Goal: Transaction & Acquisition: Purchase product/service

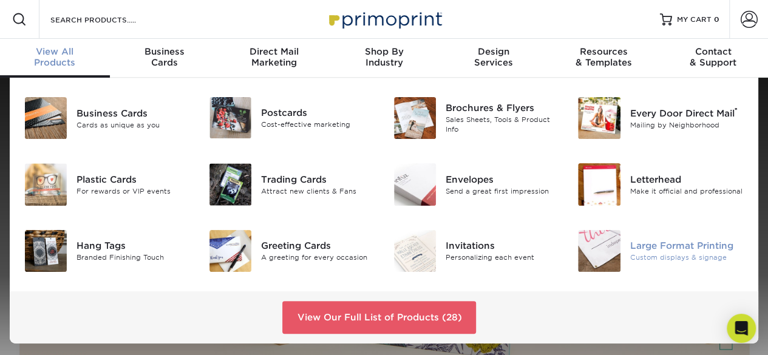
click at [640, 244] on div "Large Format Printing" at bounding box center [688, 245] width 114 height 13
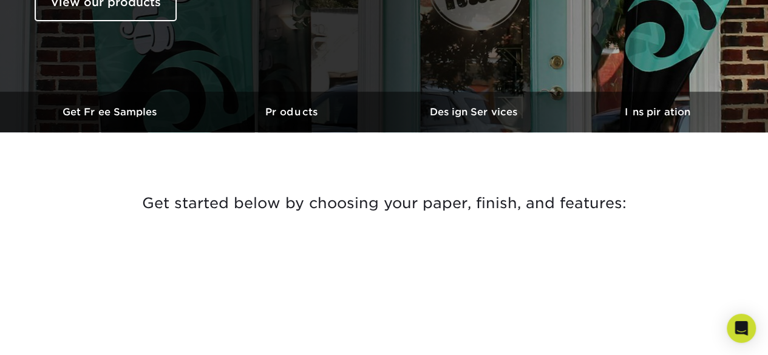
scroll to position [304, 0]
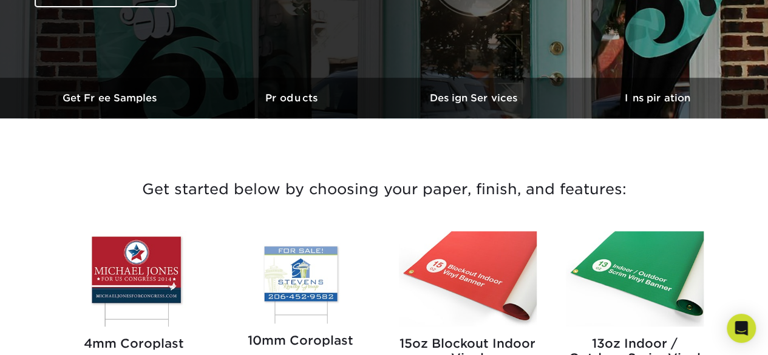
click at [153, 258] on img at bounding box center [134, 278] width 138 height 95
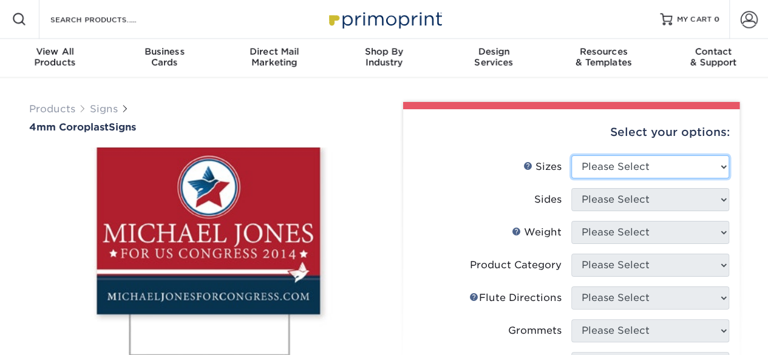
click at [682, 167] on select "Please Select 12" x 18" 18" x 24" 24" x 24" 24" x 36"" at bounding box center [651, 167] width 158 height 23
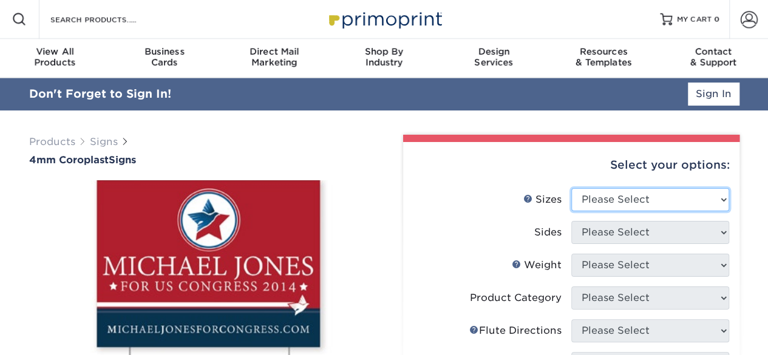
select select "24.00x36.00"
click at [572, 188] on select "Please Select 12" x 18" 18" x 24" 24" x 24" 24" x 36"" at bounding box center [651, 199] width 158 height 23
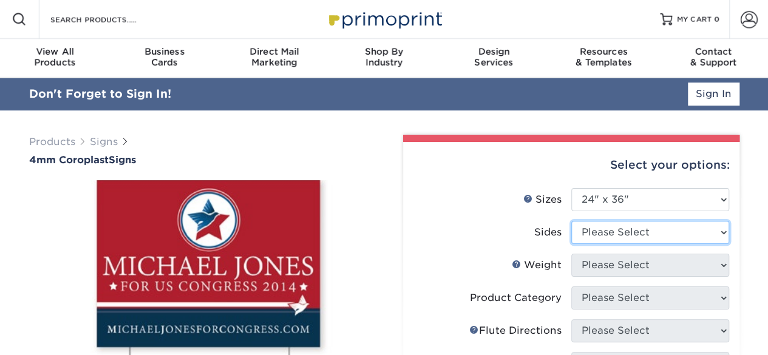
click at [616, 234] on select "Please Select Print Both Sides Print Front Only" at bounding box center [651, 232] width 158 height 23
select select "32d3c223-f82c-492b-b915-ba065a00862f"
click at [572, 221] on select "Please Select Print Both Sides Print Front Only" at bounding box center [651, 232] width 158 height 23
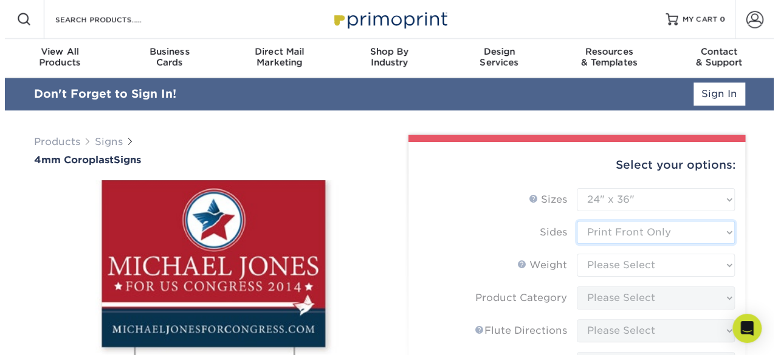
scroll to position [61, 0]
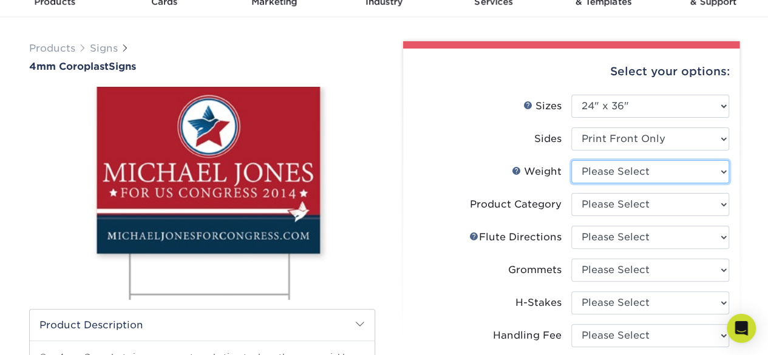
click at [634, 171] on select "Please Select 4CORO" at bounding box center [651, 171] width 158 height 23
select select "4CORO"
click at [572, 160] on select "Please Select 4CORO" at bounding box center [651, 171] width 158 height 23
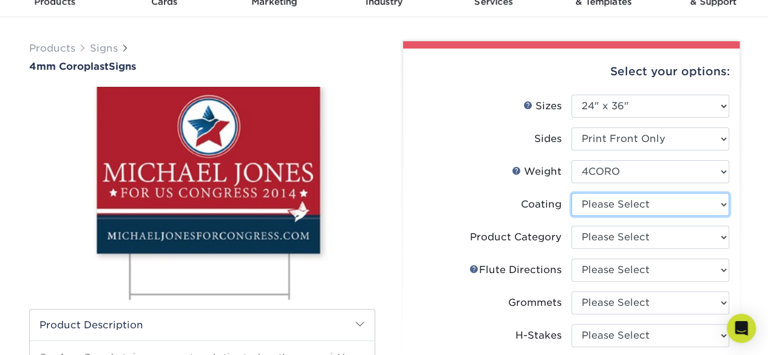
click at [612, 202] on select at bounding box center [651, 204] width 158 height 23
select select "3e7618de-abca-4bda-9f97-8b9129e913d8"
click at [572, 193] on select at bounding box center [651, 204] width 158 height 23
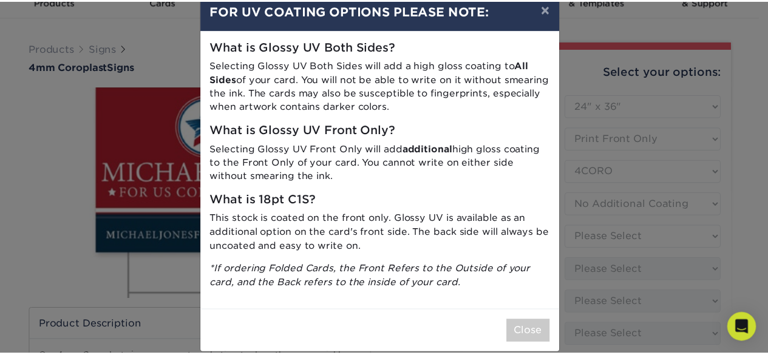
scroll to position [40, 0]
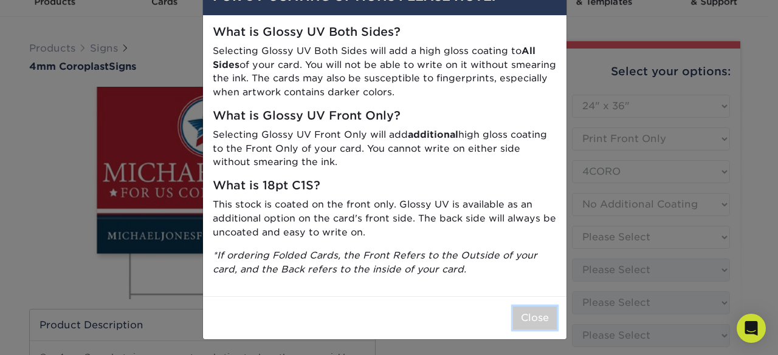
click at [530, 314] on button "Close" at bounding box center [535, 318] width 44 height 23
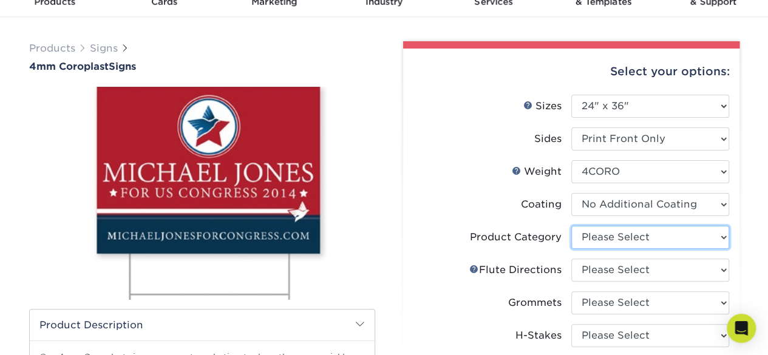
click at [623, 234] on select "Please Select Coroplast Signs" at bounding box center [651, 237] width 158 height 23
select select "b3582ed5-6912-492c-8440-2cc51afdb8e1"
click at [572, 226] on select "Please Select Coroplast Signs" at bounding box center [651, 237] width 158 height 23
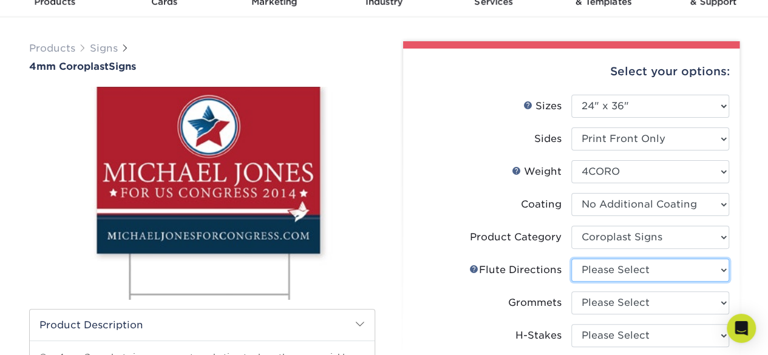
click at [620, 273] on select "Please Select Flute Direction (Horizontal) Flute Direction (Vertical)" at bounding box center [651, 270] width 158 height 23
select select "64642d5c-3ca5-48ab-b753-ddfa02991dab"
click at [572, 259] on select "Please Select Flute Direction (Horizontal) Flute Direction (Vertical)" at bounding box center [651, 270] width 158 height 23
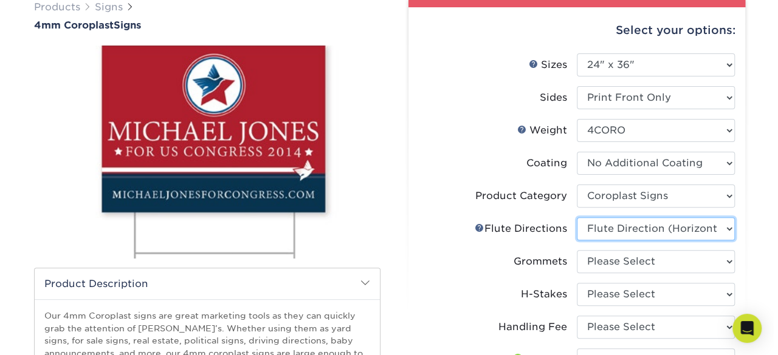
scroll to position [122, 0]
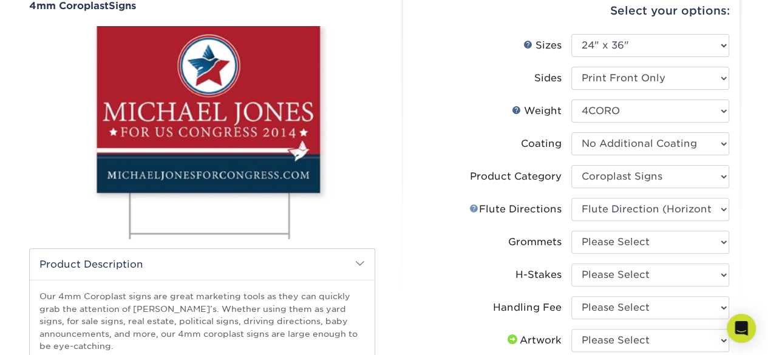
click at [470, 205] on link "Flute Help" at bounding box center [475, 209] width 10 height 10
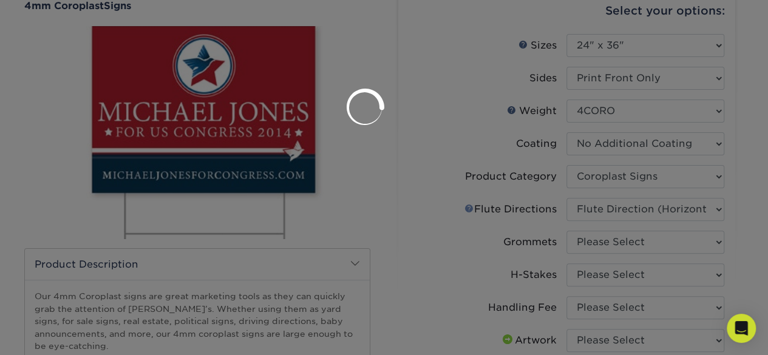
scroll to position [0, 0]
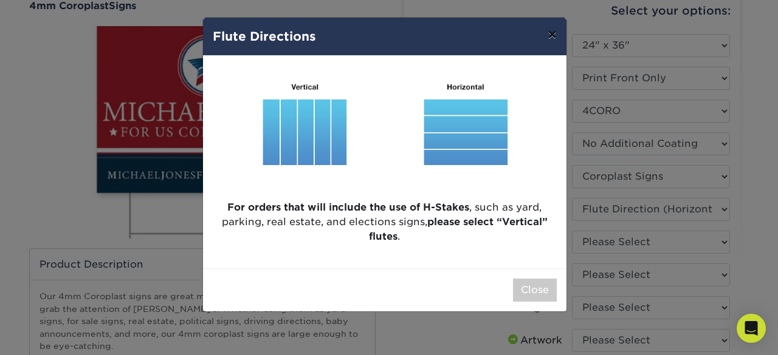
click at [553, 35] on button "×" at bounding box center [552, 35] width 28 height 34
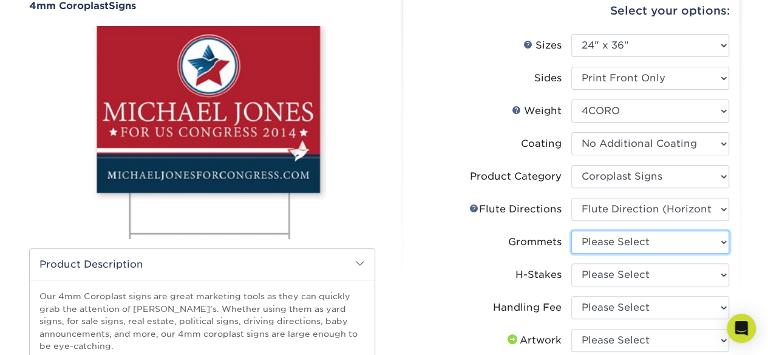
click at [625, 244] on select "Please Select No Grommets Yes, Grommet All 4 Corners Yes, Grommet All 4 Corners…" at bounding box center [651, 242] width 158 height 23
select select "90d329df-db80-4206-b821-ff9d3f363977"
click at [572, 231] on select "Please Select No Grommets Yes, Grommet All 4 Corners Yes, Grommet All 4 Corners…" at bounding box center [651, 242] width 158 height 23
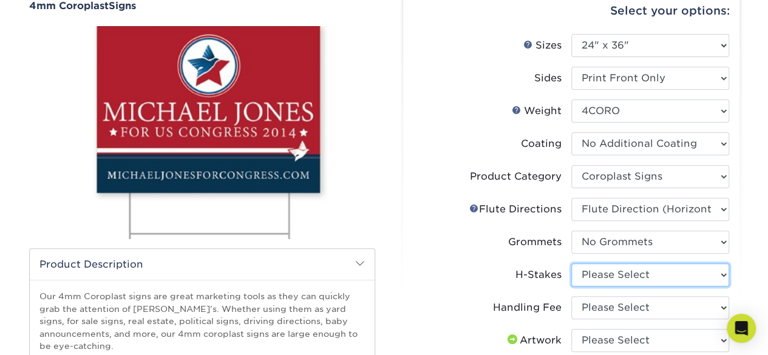
click at [632, 279] on select "Please Select No H-Stakes Yes" at bounding box center [651, 275] width 158 height 23
select select "aec992a9-897e-40ed-b45c-8ce74849ba63"
click at [572, 264] on select "Please Select No H-Stakes Yes" at bounding box center [651, 275] width 158 height 23
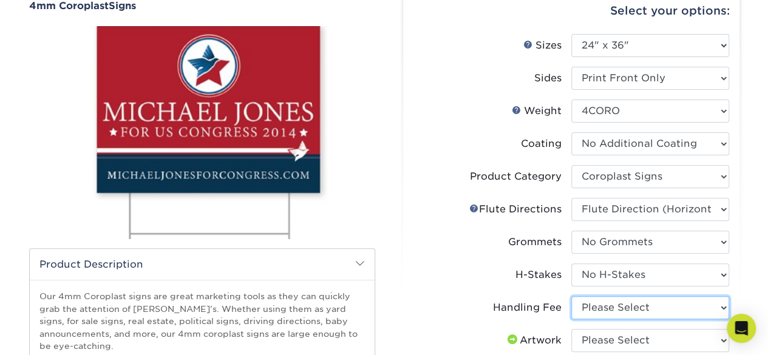
click at [625, 310] on select "Please Select Handling Fee" at bounding box center [651, 307] width 158 height 23
select select "ab74c079-444c-4260-ae6a-e09bdee8073c"
click at [572, 296] on select "Please Select Handling Fee" at bounding box center [651, 307] width 158 height 23
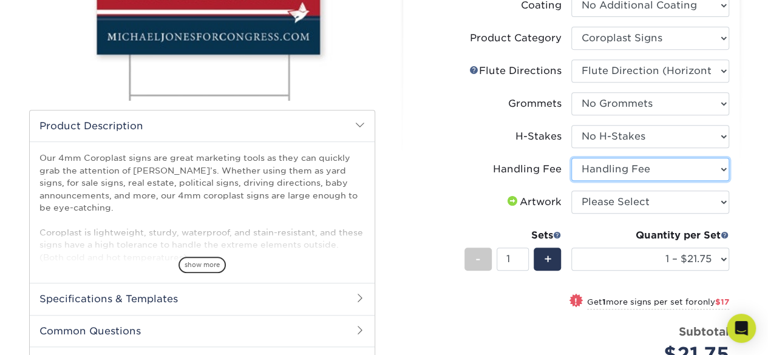
scroll to position [304, 0]
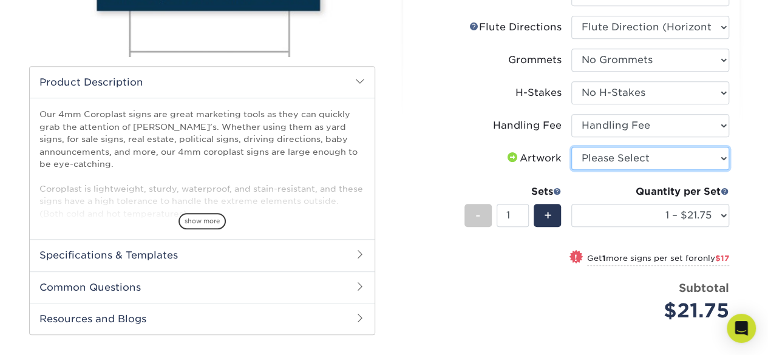
click at [615, 155] on select "Please Select I will upload files I need a design - $50" at bounding box center [651, 158] width 158 height 23
select select "upload"
click at [572, 147] on select "Please Select I will upload files I need a design - $50" at bounding box center [651, 158] width 158 height 23
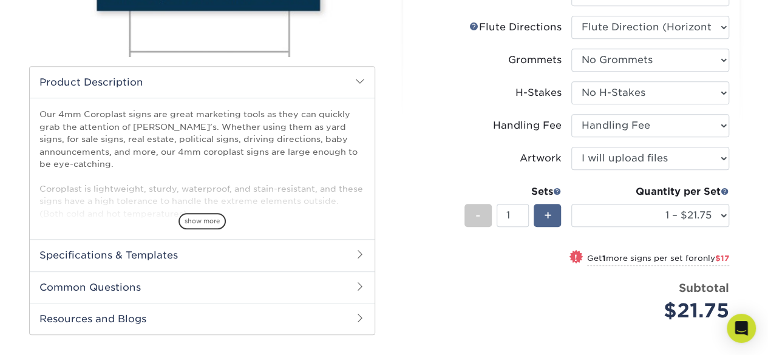
click at [550, 213] on span "+" at bounding box center [548, 216] width 8 height 18
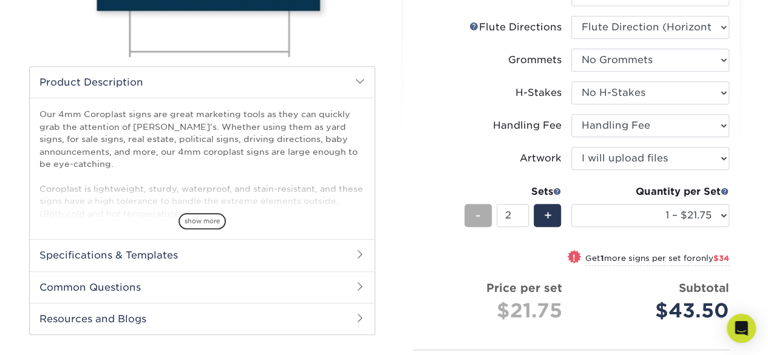
click at [478, 213] on span "-" at bounding box center [478, 216] width 5 height 18
type input "1"
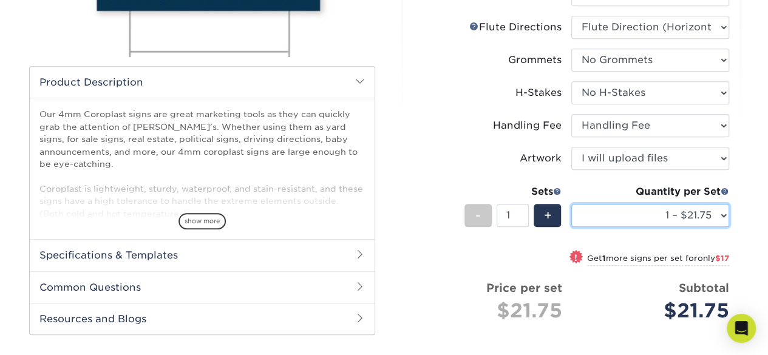
click at [671, 213] on select "1 – $21.75 2 – $38.75 3 – $55.75 4 – $69.00 5 – $86.00 6 – $103.00 7 – $120.00 …" at bounding box center [651, 215] width 158 height 23
select select "2 – $38.75"
click at [572, 204] on select "1 – $21.75 2 – $38.75 3 – $55.75 4 – $69.00 5 – $86.00 6 – $103.00 7 – $120.00 …" at bounding box center [651, 215] width 158 height 23
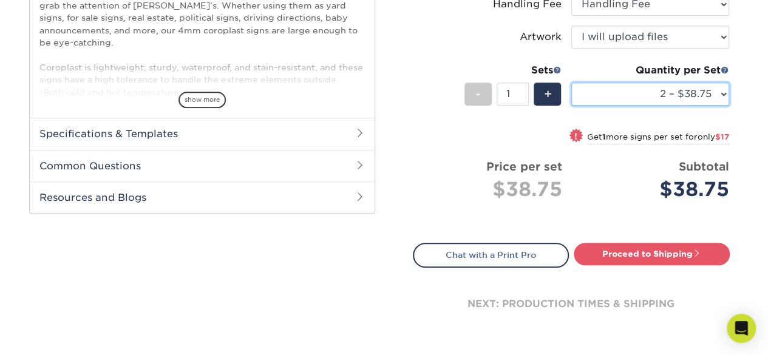
scroll to position [365, 0]
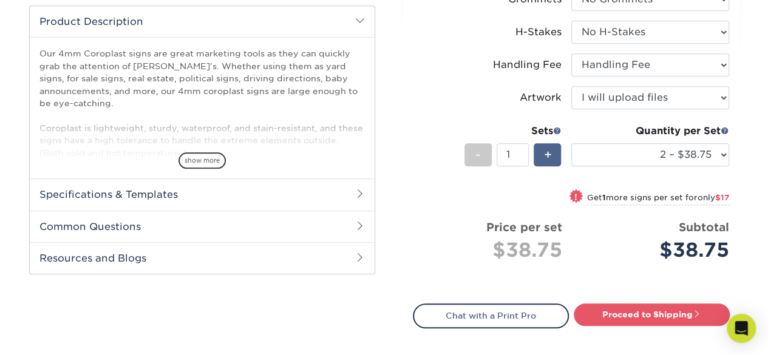
click at [548, 154] on span "+" at bounding box center [548, 155] width 8 height 18
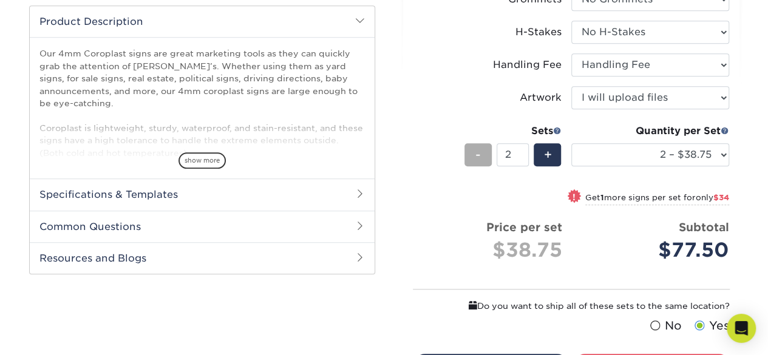
click at [478, 152] on span "-" at bounding box center [478, 155] width 5 height 18
type input "1"
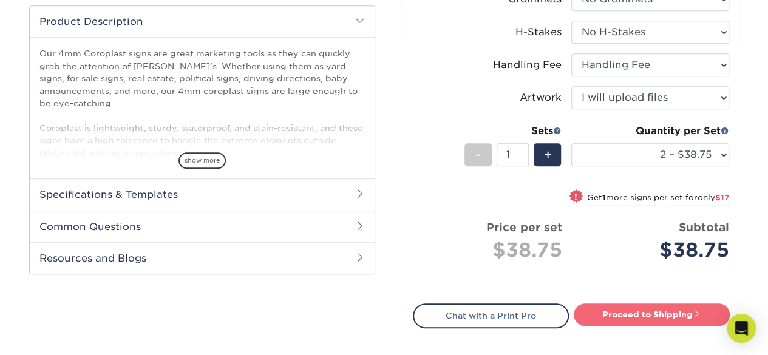
click at [664, 315] on link "Proceed to Shipping" at bounding box center [652, 315] width 156 height 22
type input "Set 1"
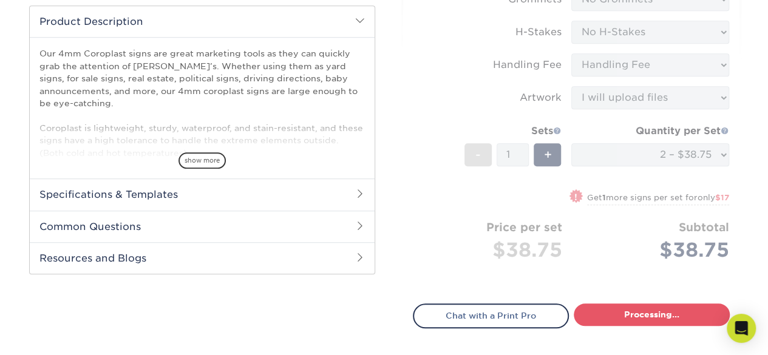
select select "3b3eb8fe-f5ad-44e4-b859-469c14d397db"
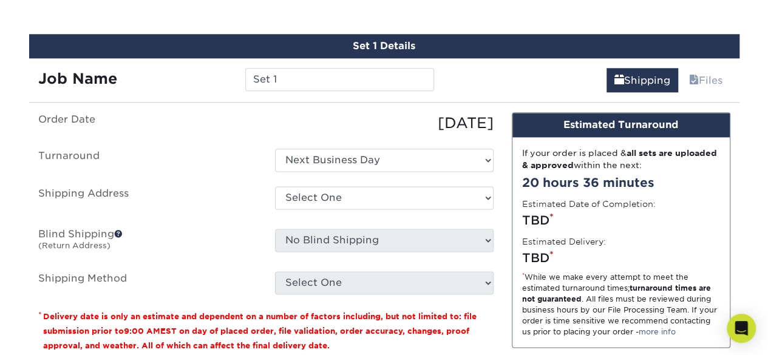
scroll to position [701, 0]
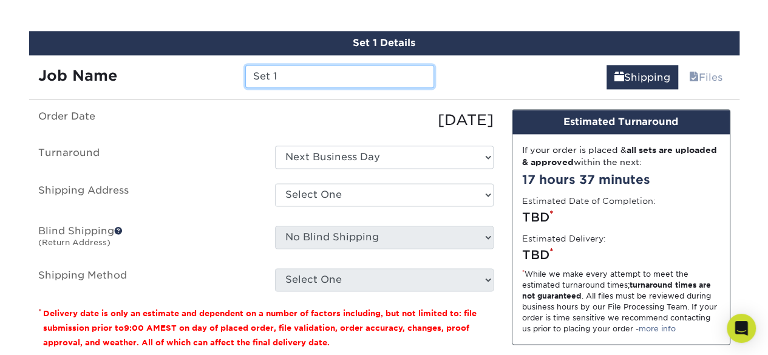
drag, startPoint x: 295, startPoint y: 76, endPoint x: 116, endPoint y: 59, distance: 180.0
click at [118, 60] on div "Job Name Set 1" at bounding box center [236, 72] width 415 height 34
type input "91.3 A-Frame GA"
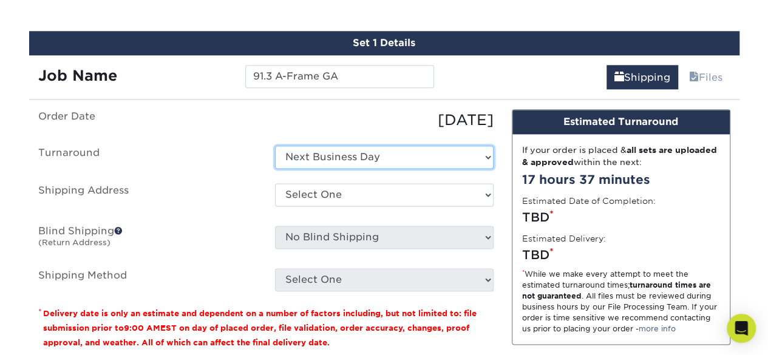
click at [316, 155] on select "Select One Next Business Day" at bounding box center [384, 157] width 219 height 23
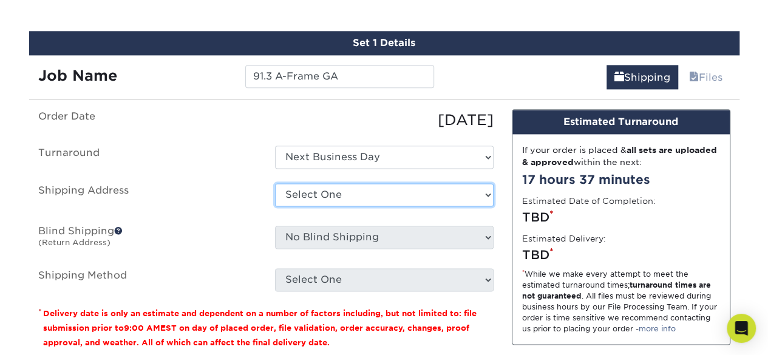
click at [332, 193] on select "Select One + Add New Address - Login" at bounding box center [384, 194] width 219 height 23
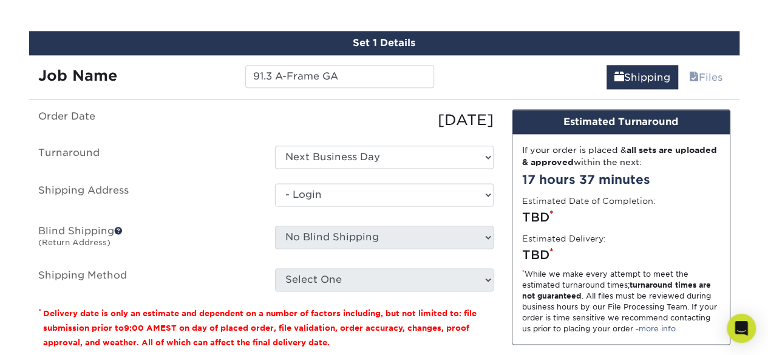
click at [275, 207] on select "Select One + Add New Address - Login" at bounding box center [384, 194] width 219 height 23
select select "-1"
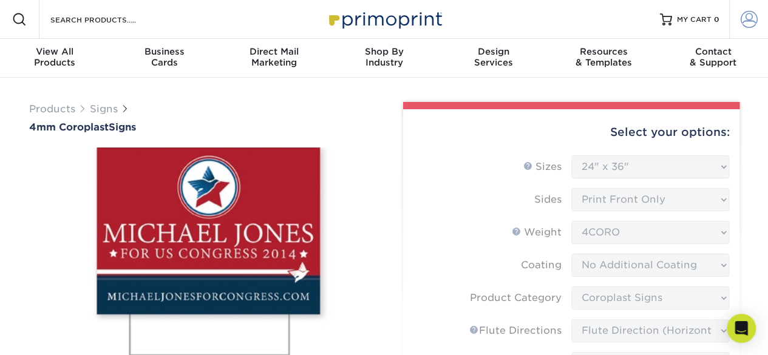
click at [747, 21] on span at bounding box center [749, 19] width 17 height 17
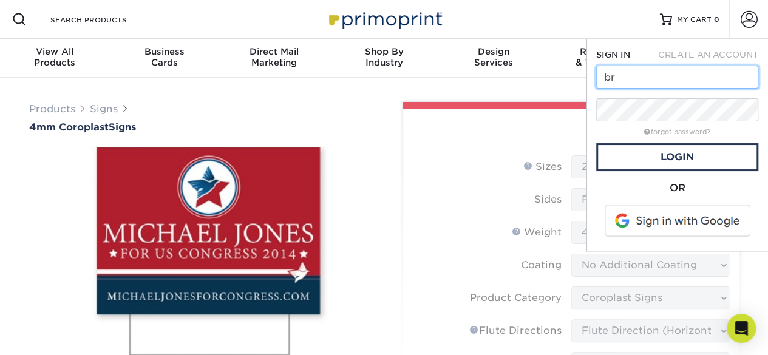
drag, startPoint x: 609, startPoint y: 77, endPoint x: 765, endPoint y: 71, distance: 156.9
click at [765, 71] on div "SIGN IN CREATE AN ACCOUNT br forgot password? All fields are required. Login OR…" at bounding box center [677, 145] width 182 height 213
click at [711, 75] on input "br" at bounding box center [678, 77] width 162 height 23
click at [639, 77] on input "br" at bounding box center [678, 77] width 162 height 23
type input "bdumont@flc.org"
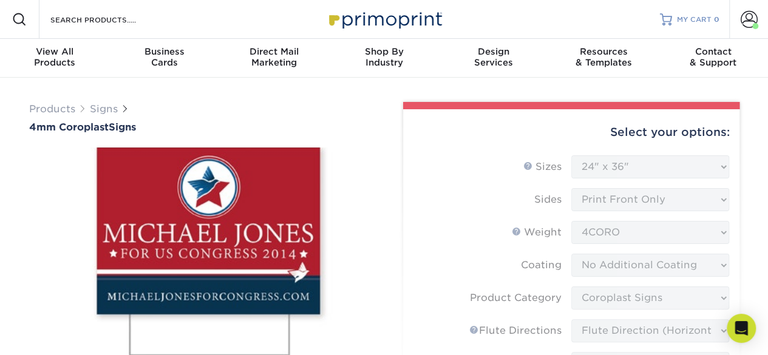
click at [683, 18] on span "MY CART" at bounding box center [694, 20] width 35 height 10
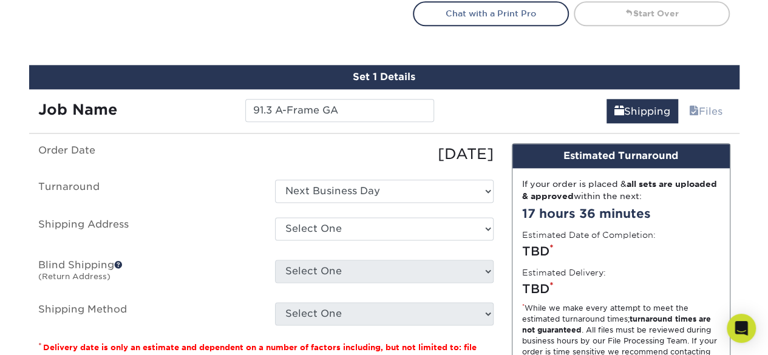
scroll to position [668, 0]
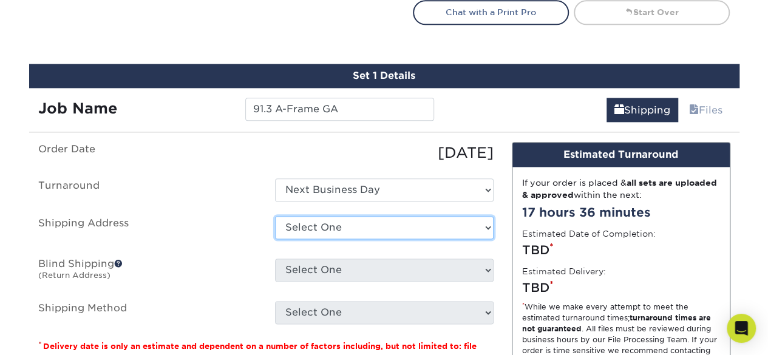
click at [344, 225] on select "Select One 332 GREEN MEADOWS DR, LANSING, MI 6019 MONTANO POINTE RD NW, ALBUQUE…" at bounding box center [384, 227] width 219 height 23
select select "150805"
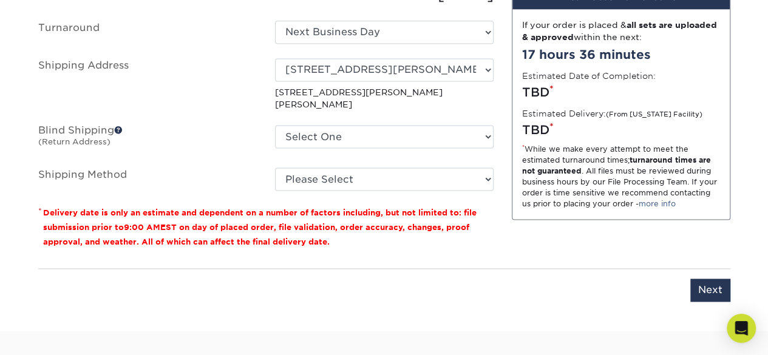
scroll to position [851, 0]
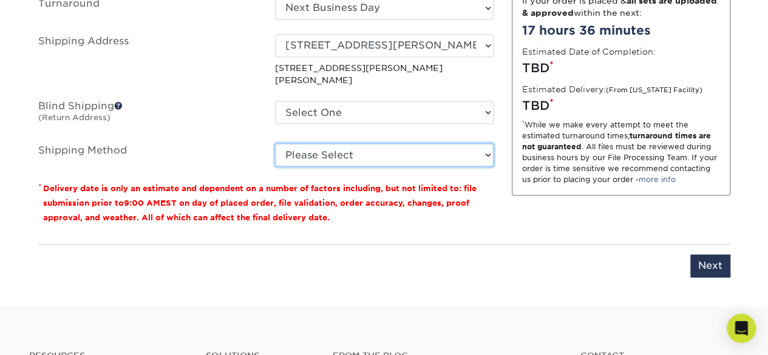
click at [303, 143] on select "Please Select Flat Rate Shipping (+$11.20) Ground Shipping (+$20.27) 3 Day Ship…" at bounding box center [384, 154] width 219 height 23
select select "G4MFLATRATE"
click at [275, 143] on select "Please Select Flat Rate Shipping (+$11.20) Ground Shipping (+$20.27) 3 Day Ship…" at bounding box center [384, 154] width 219 height 23
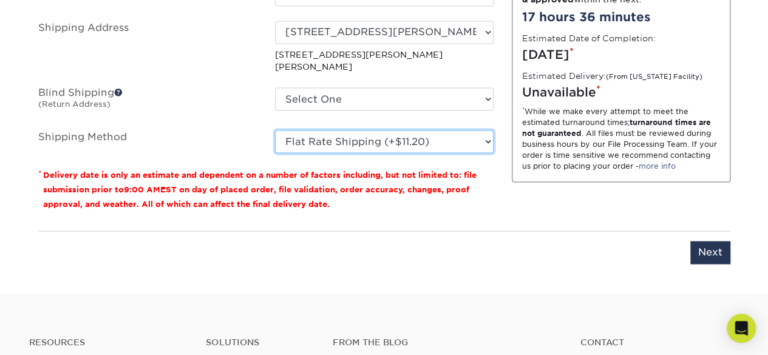
scroll to position [790, 0]
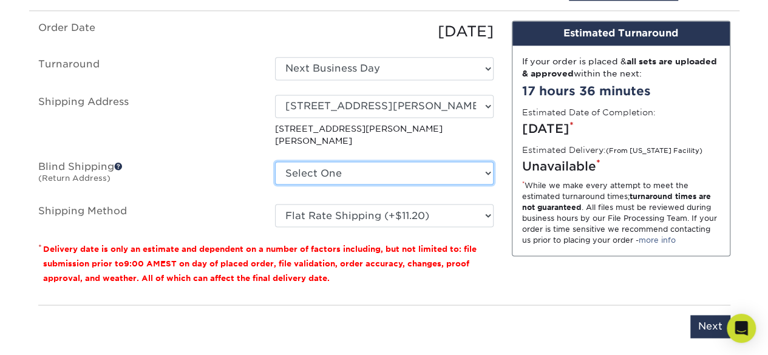
click at [310, 166] on select "Select One 332 GREEN MEADOWS DR, LANSING, MI 6019 MONTANO POINTE RD NW, ALBUQUE…" at bounding box center [384, 173] width 219 height 23
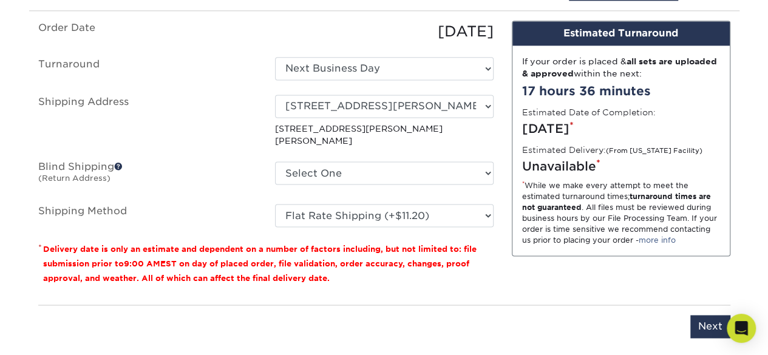
click at [249, 162] on label "Blind Shipping (Return Address)" at bounding box center [147, 176] width 237 height 28
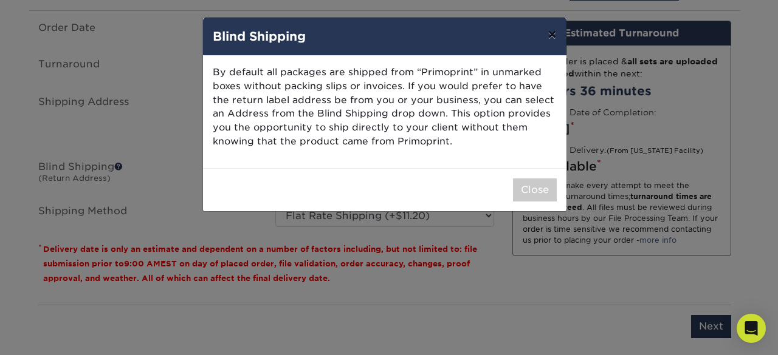
click at [554, 35] on button "×" at bounding box center [552, 35] width 28 height 34
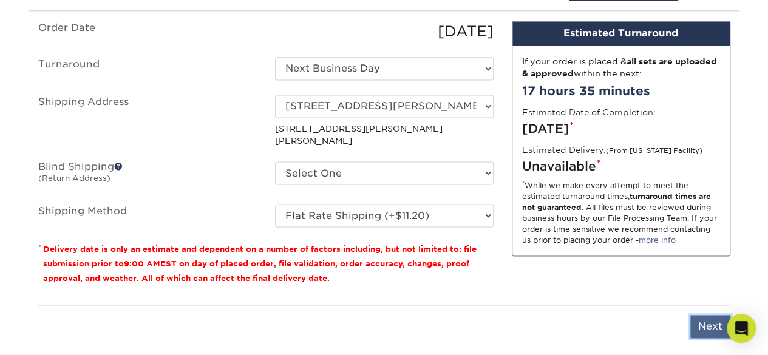
click at [707, 315] on input "Next" at bounding box center [711, 326] width 40 height 23
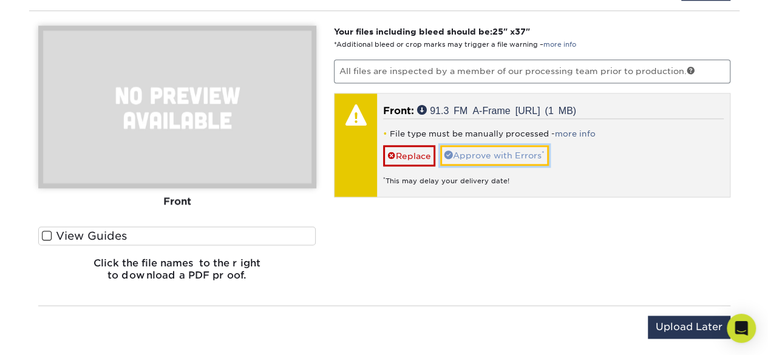
click at [481, 152] on link "Approve with Errors *" at bounding box center [494, 155] width 109 height 21
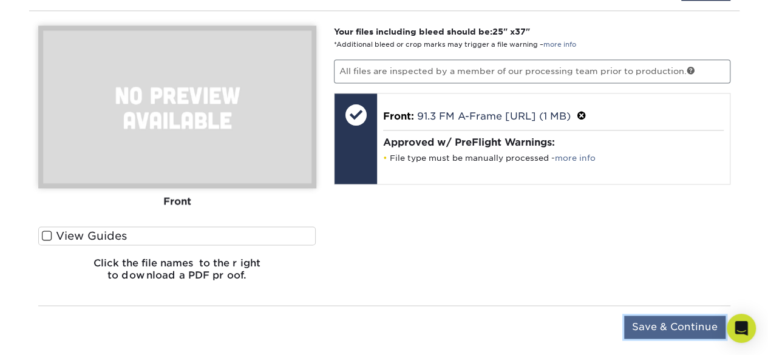
click at [654, 322] on input "Save & Continue" at bounding box center [675, 327] width 101 height 23
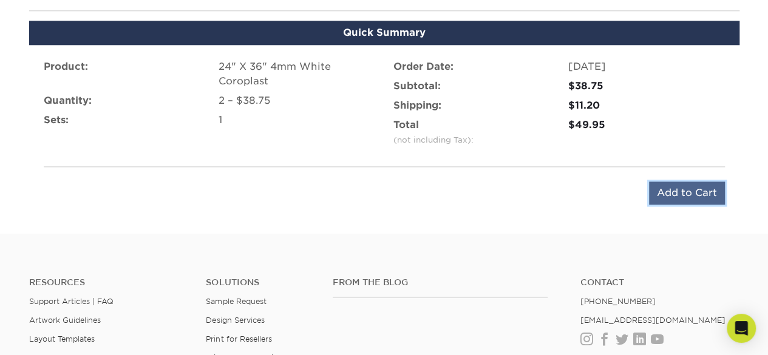
click at [700, 187] on input "Add to Cart" at bounding box center [687, 193] width 76 height 23
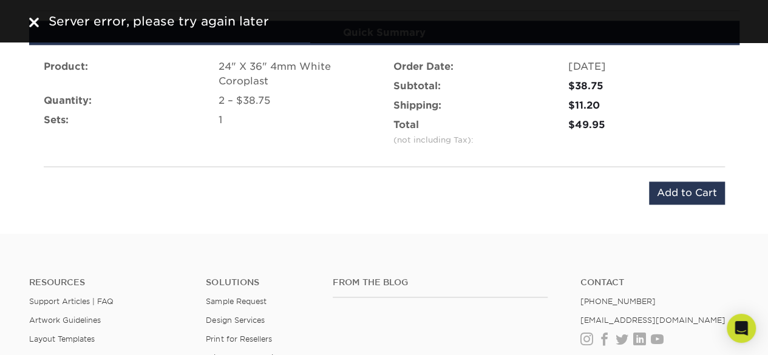
click at [33, 23] on img at bounding box center [34, 23] width 10 height 10
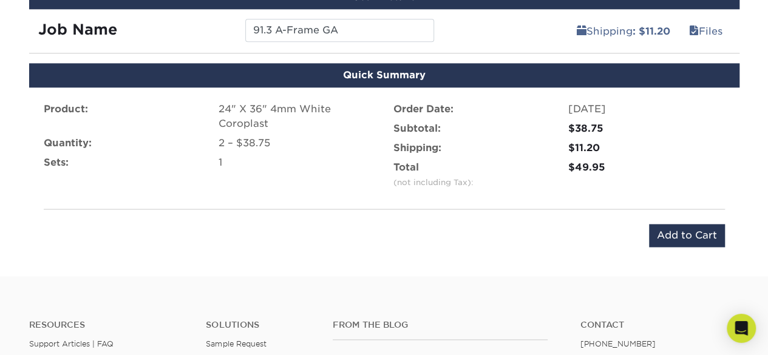
scroll to position [729, 0]
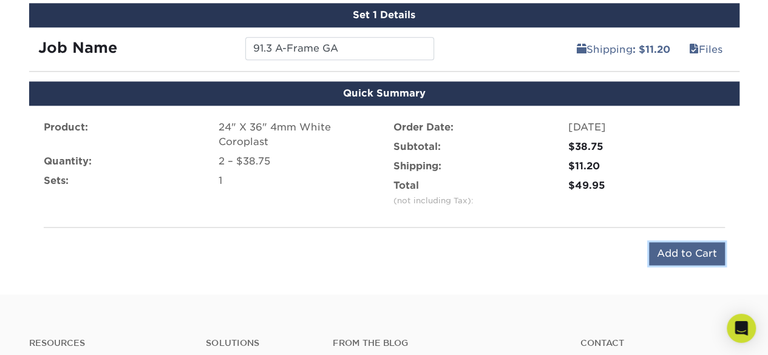
click at [668, 253] on input "Add to Cart" at bounding box center [687, 253] width 76 height 23
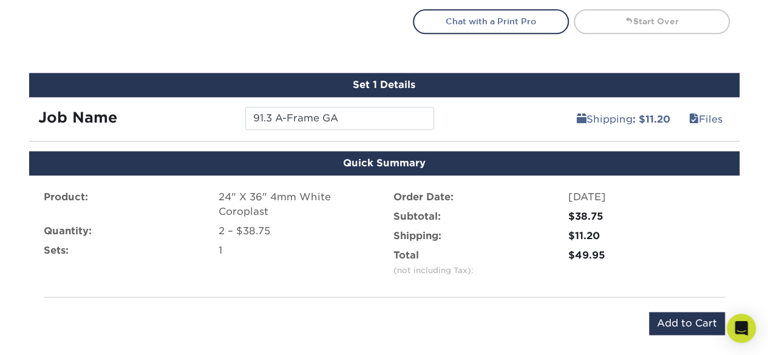
scroll to position [668, 0]
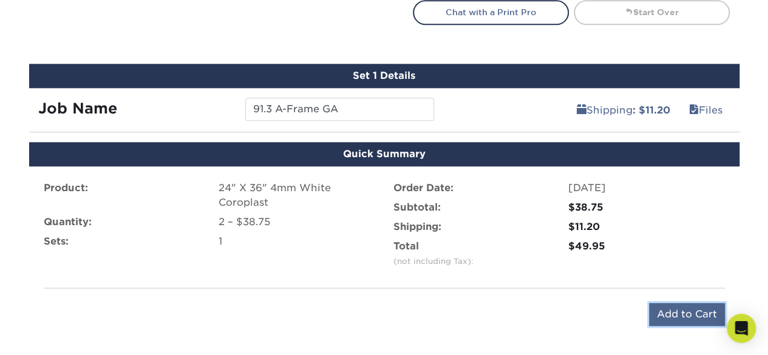
click at [673, 308] on input "Add to Cart" at bounding box center [687, 314] width 76 height 23
type input "Add to Cart"
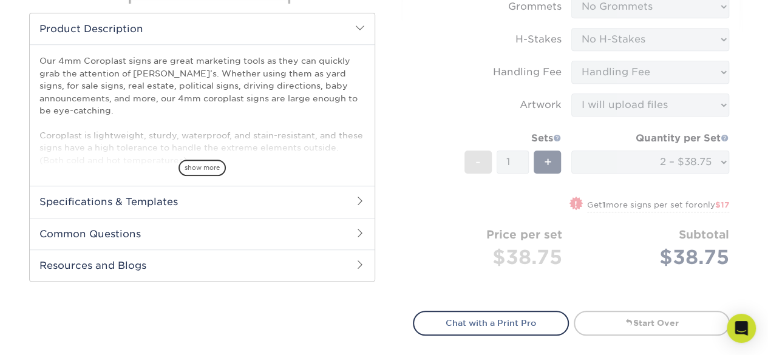
scroll to position [365, 0]
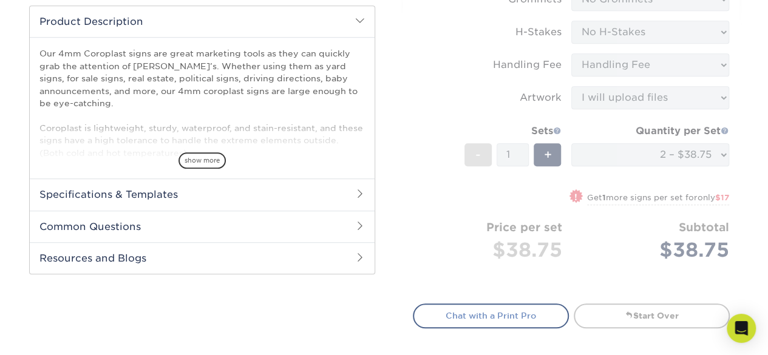
click at [516, 310] on link "Chat with a Print Pro" at bounding box center [491, 316] width 156 height 24
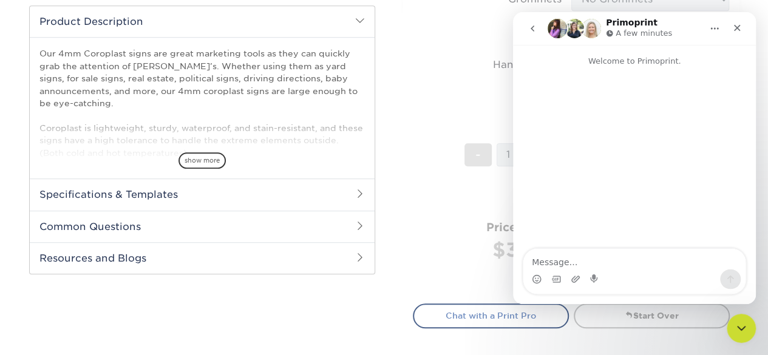
scroll to position [0, 0]
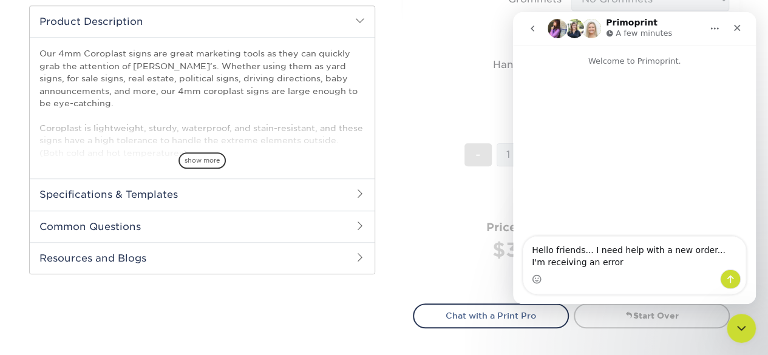
drag, startPoint x: 604, startPoint y: 265, endPoint x: 532, endPoint y: 242, distance: 76.5
click at [532, 242] on textarea "Hello friends... I need help with a new order... I'm receiving an error" at bounding box center [635, 253] width 222 height 33
type textarea "Hello friends... I need help with a new order... I'm receiving an error"
click at [433, 190] on form "Sizes Help Sizes Please Select 12" x 18" 18" x 24" 24" x 24" 24" x 36" Sides Pl…" at bounding box center [571, 40] width 317 height 499
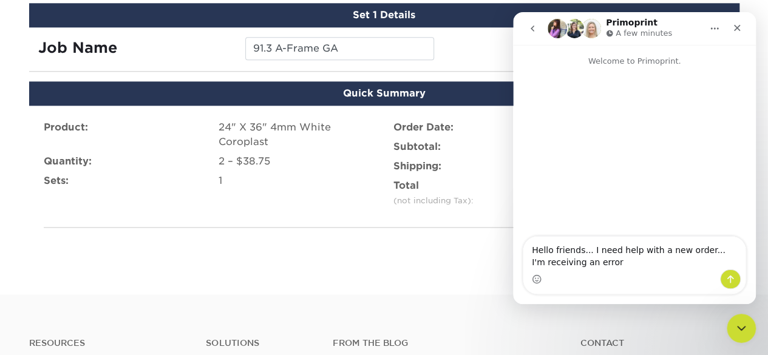
scroll to position [729, 0]
click at [739, 26] on icon "Close" at bounding box center [738, 28] width 10 height 10
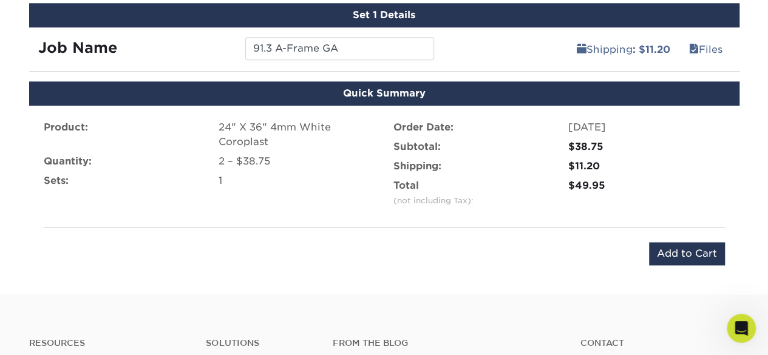
scroll to position [0, 0]
click at [675, 247] on input "Add to Cart" at bounding box center [687, 253] width 76 height 23
type input "Add to Cart"
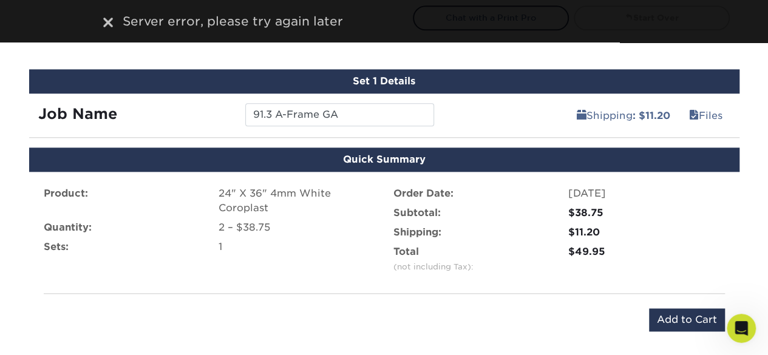
scroll to position [547, 0]
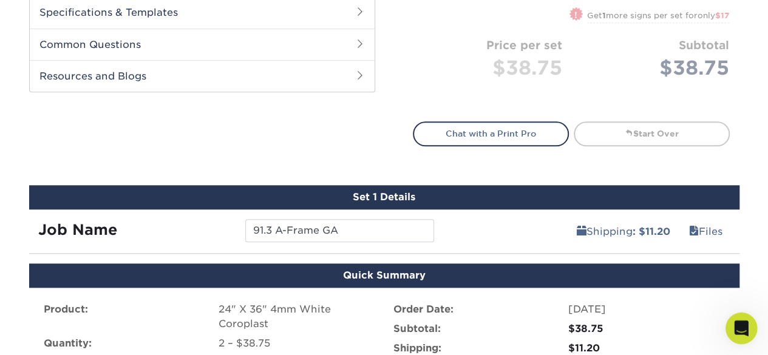
click at [745, 321] on icon "Open Intercom Messenger" at bounding box center [740, 327] width 20 height 20
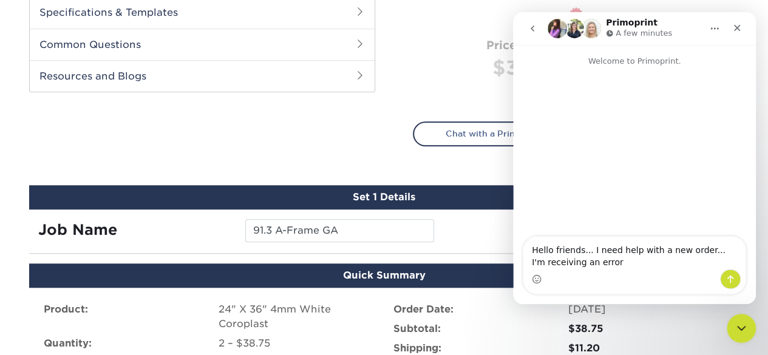
click at [705, 250] on textarea "Hello friends... I need help with a new order... I'm receiving an error" at bounding box center [635, 253] width 222 height 33
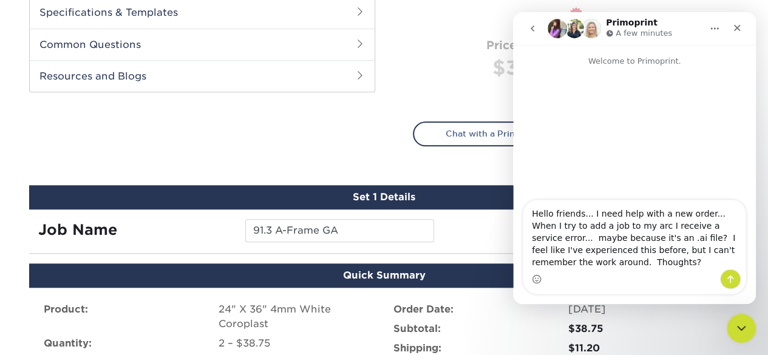
click at [705, 212] on textarea "Hello friends... I need help with a new order... When I try to add a job to my …" at bounding box center [635, 234] width 222 height 69
click at [614, 227] on textarea "Hello friends... I need help with a new order. When I try to add a job to my ar…" at bounding box center [635, 234] width 222 height 69
click at [602, 228] on textarea "Hello friends... I need help with a new order. When I try to add a job to mycar…" at bounding box center [635, 234] width 222 height 69
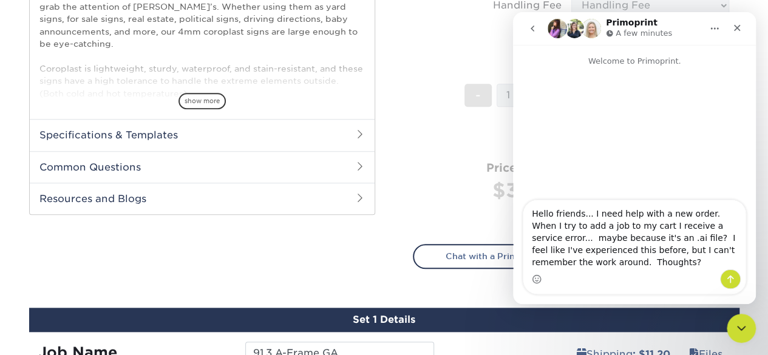
scroll to position [304, 0]
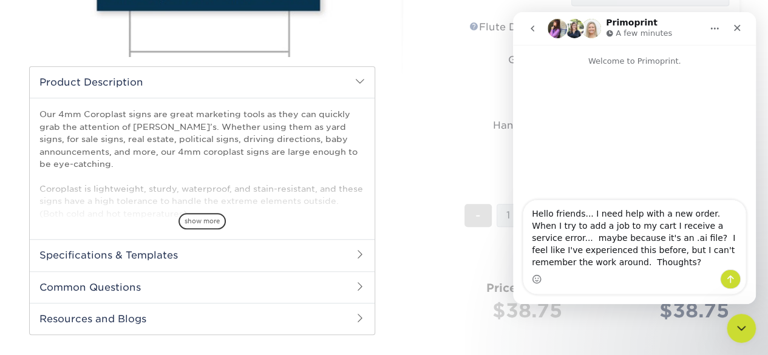
drag, startPoint x: 702, startPoint y: 212, endPoint x: 739, endPoint y: 213, distance: 37.1
click at [739, 213] on textarea "Hello friends... I need help with a new order. When I try to add a job to my ca…" at bounding box center [635, 234] width 222 height 69
click at [652, 269] on textarea "Hello friends... I need help with a new order. I'm trying to add a job to my ca…" at bounding box center [635, 234] width 222 height 69
type textarea "Hello friends... I need help with a new order. I'm trying to add a job to my ca…"
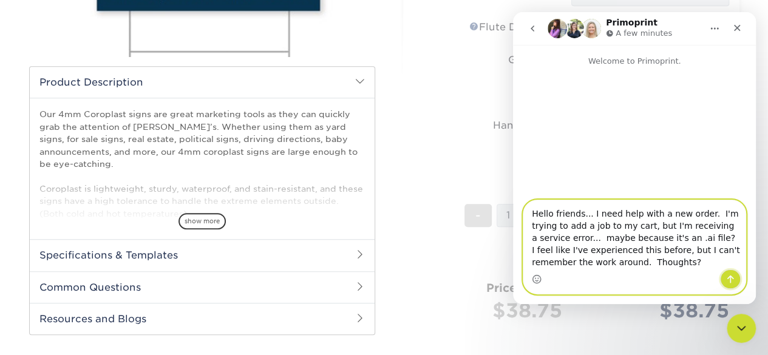
click at [731, 277] on icon "Send a message…" at bounding box center [731, 280] width 7 height 8
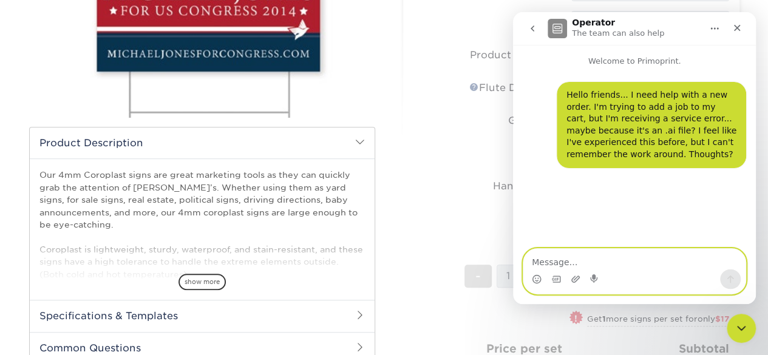
scroll to position [0, 0]
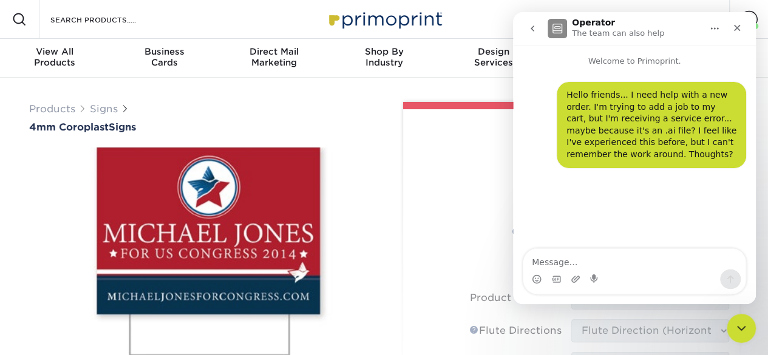
click at [534, 26] on icon "go back" at bounding box center [533, 29] width 4 height 6
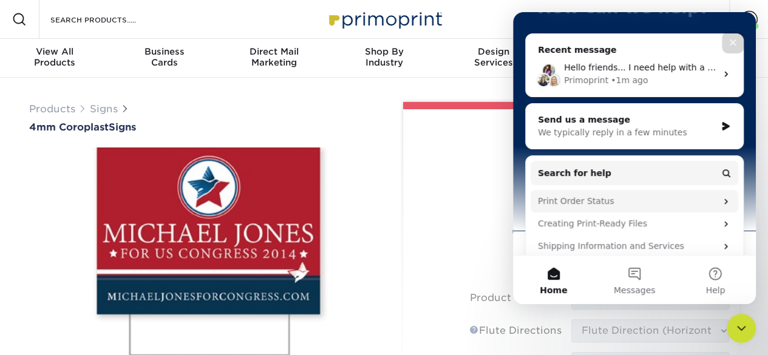
scroll to position [61, 0]
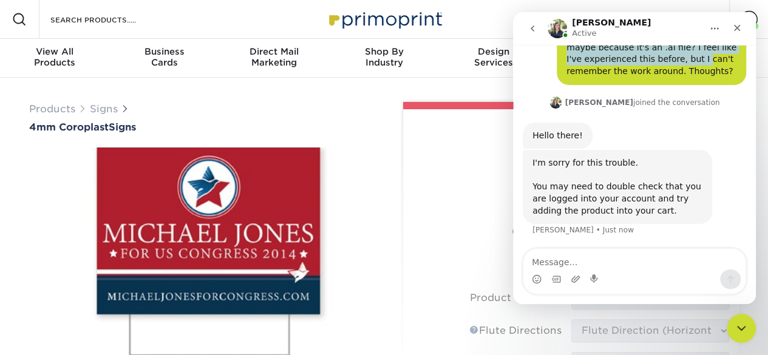
scroll to position [78, 0]
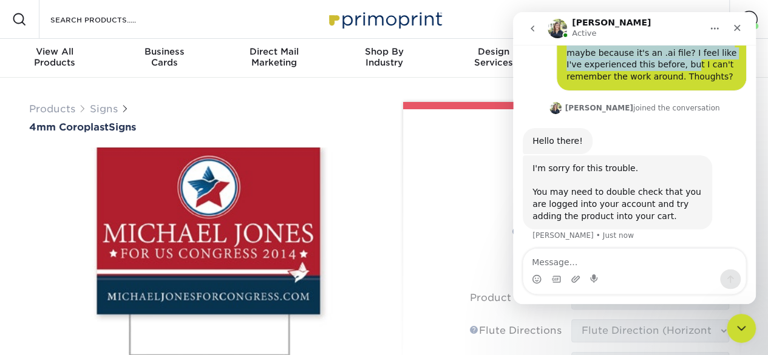
drag, startPoint x: 649, startPoint y: 24, endPoint x: 600, endPoint y: 67, distance: 65.8
click at [600, 67] on div "Irene Active Welcome to Primoprint. Hello friends... I need help with a new ord…" at bounding box center [634, 158] width 243 height 292
click at [738, 29] on icon "Close" at bounding box center [738, 28] width 10 height 10
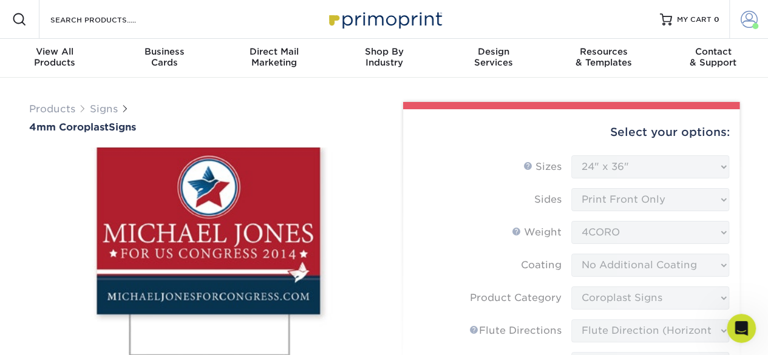
click at [747, 20] on span at bounding box center [749, 19] width 17 height 17
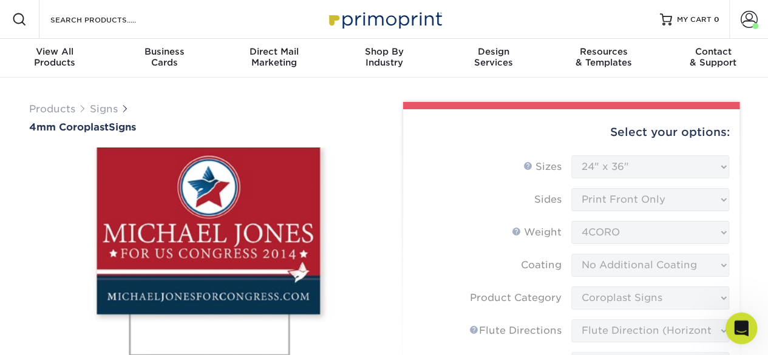
click at [738, 322] on icon "Open Intercom Messenger" at bounding box center [740, 327] width 20 height 20
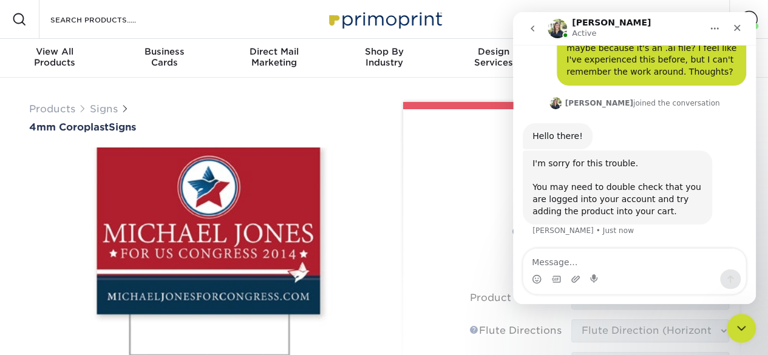
scroll to position [83, 0]
type textarea "Yes, I'm logged in."
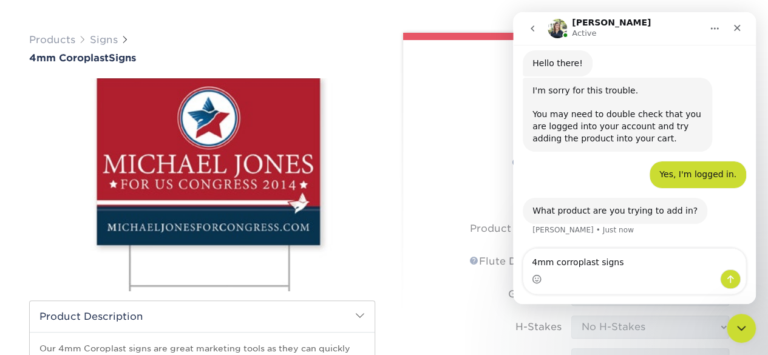
scroll to position [182, 0]
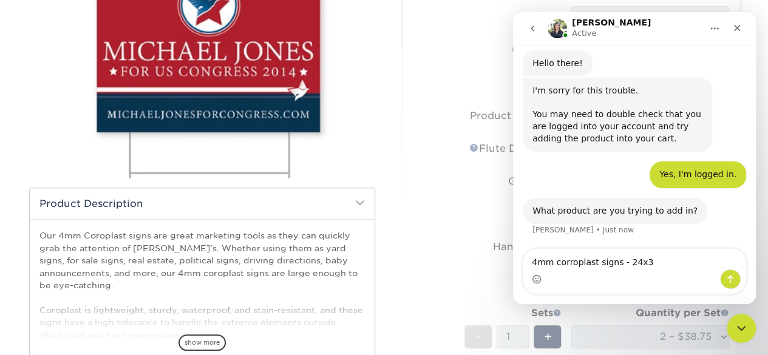
type textarea "4mm corroplast signs - 24x36"
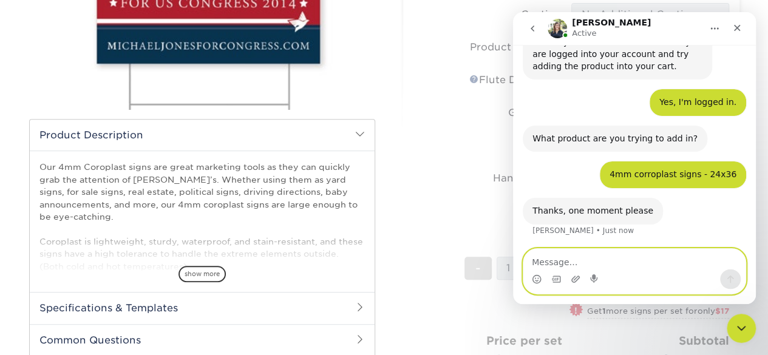
scroll to position [243, 0]
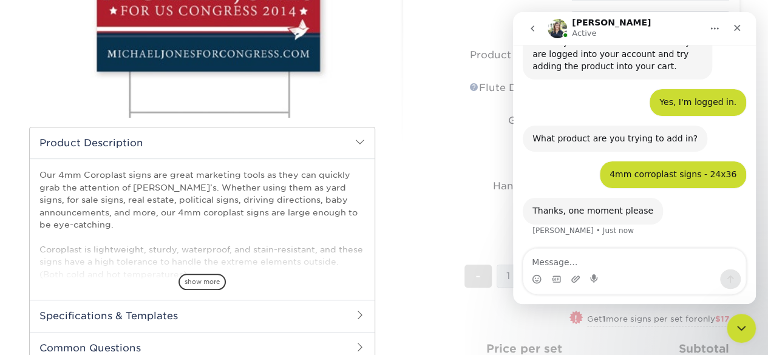
click at [426, 154] on form "Sizes Help Sizes Please Select 12" x 18" 18" x 24" 24" x 24" 24" x 36" Sides Pl…" at bounding box center [571, 162] width 317 height 499
click at [738, 24] on icon "Close" at bounding box center [738, 28] width 10 height 10
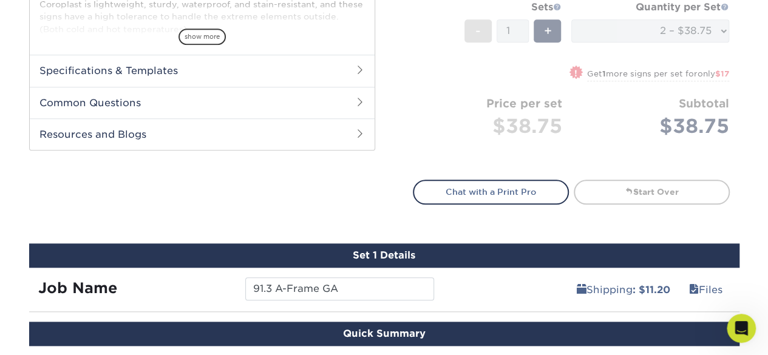
scroll to position [425, 0]
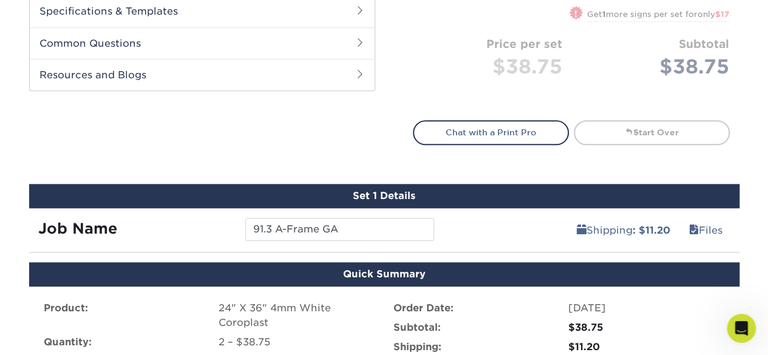
scroll to position [547, 0]
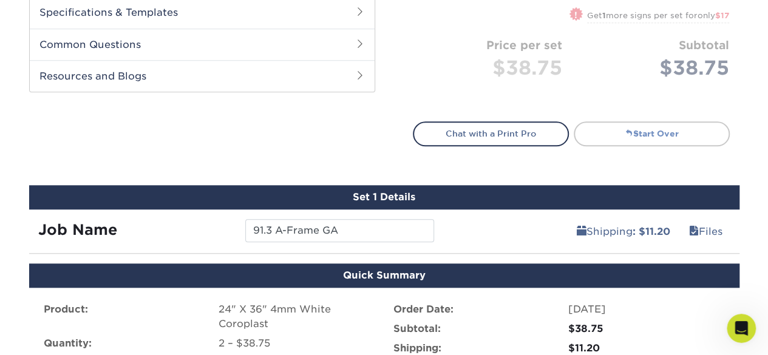
click at [631, 133] on span at bounding box center [629, 133] width 9 height 9
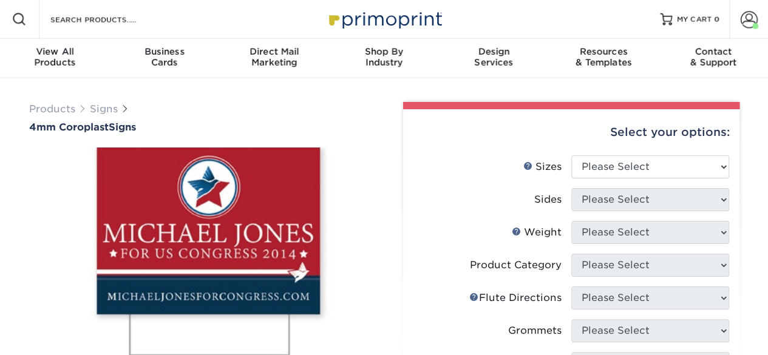
click at [622, 154] on div "Select your options:" at bounding box center [571, 132] width 317 height 46
click at [625, 159] on select "Please Select 12" x 18" 18" x 24" 24" x 24" 24" x 36"" at bounding box center [651, 167] width 158 height 23
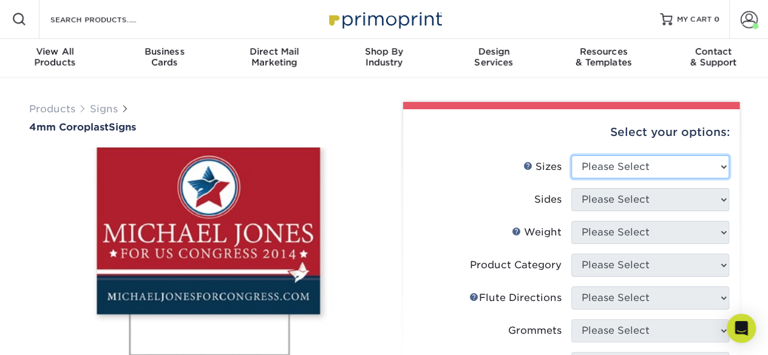
select select "24.00x36.00"
click at [572, 156] on select "Please Select 12" x 18" 18" x 24" 24" x 24" 24" x 36"" at bounding box center [651, 167] width 158 height 23
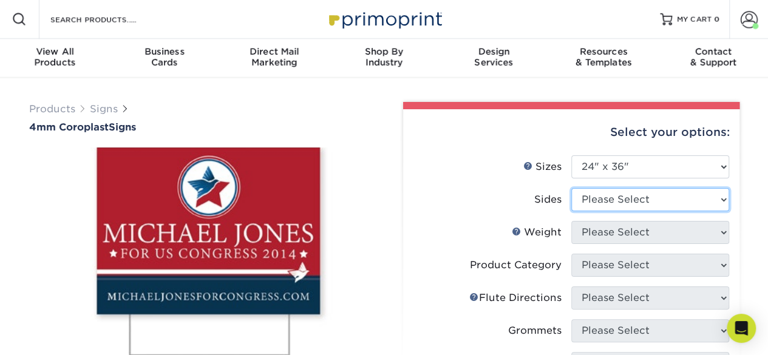
click at [622, 210] on select "Please Select Print Both Sides Print Front Only" at bounding box center [651, 199] width 158 height 23
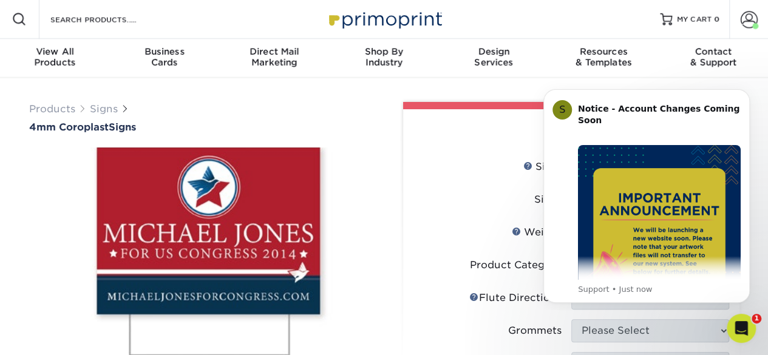
select select "32d3c223-f82c-492b-b915-ba065a00862f"
click at [572, 188] on select "Please Select Print Both Sides Print Front Only" at bounding box center [651, 199] width 158 height 23
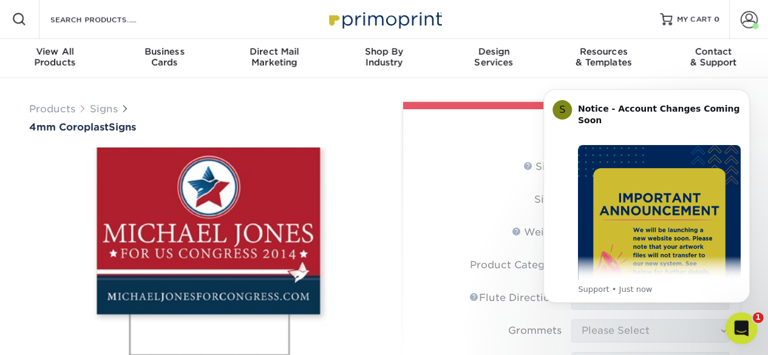
click at [743, 332] on icon "Open Intercom Messenger" at bounding box center [740, 327] width 20 height 20
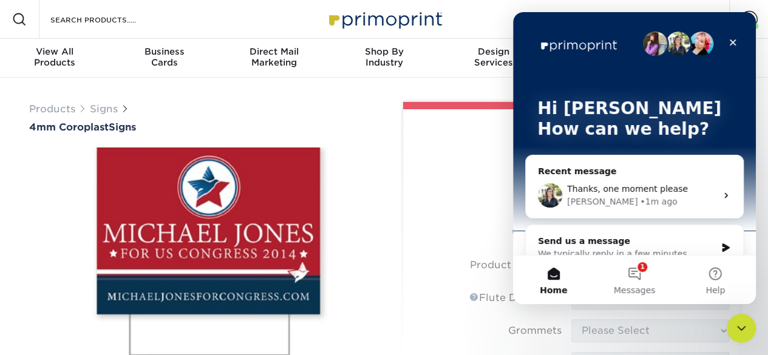
click at [641, 190] on span "Thanks, one moment please" at bounding box center [627, 189] width 121 height 10
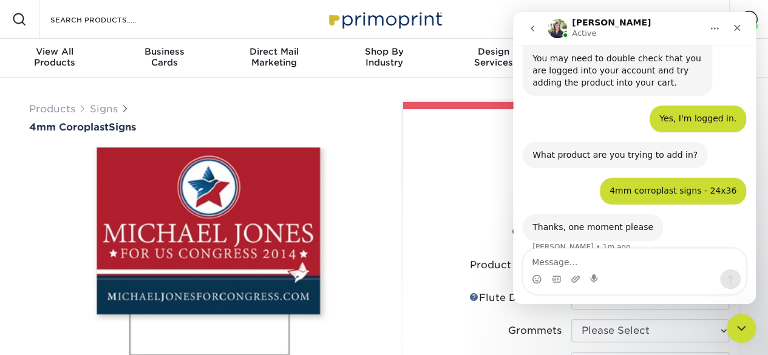
scroll to position [228, 0]
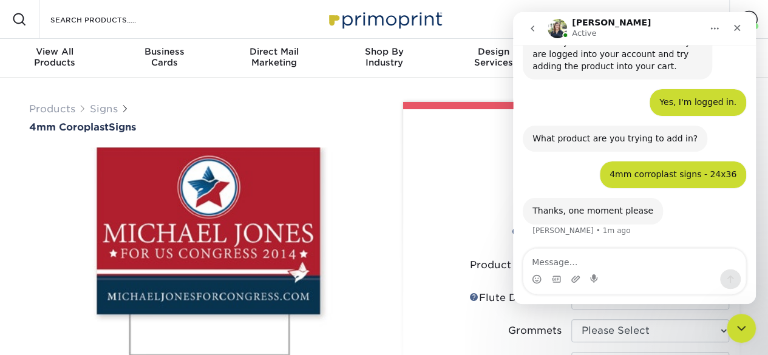
click at [360, 156] on img at bounding box center [202, 253] width 346 height 239
click at [740, 27] on icon "Close" at bounding box center [738, 28] width 10 height 10
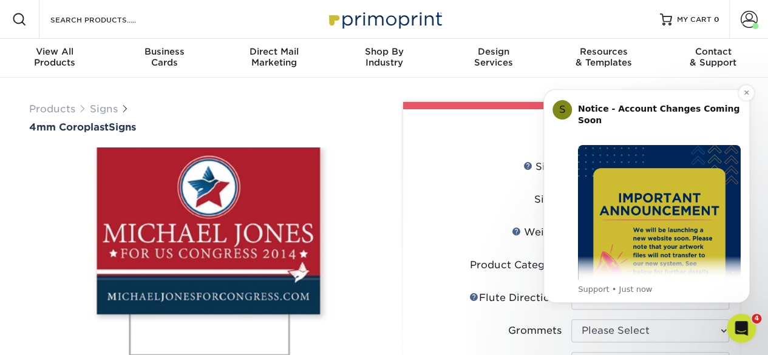
scroll to position [61, 0]
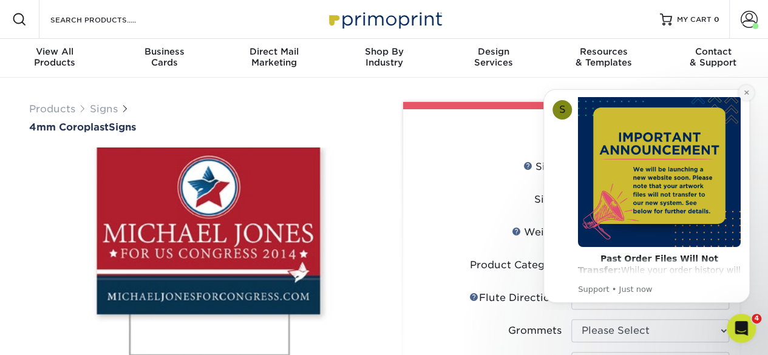
click at [745, 94] on icon "Dismiss notification" at bounding box center [747, 92] width 7 height 7
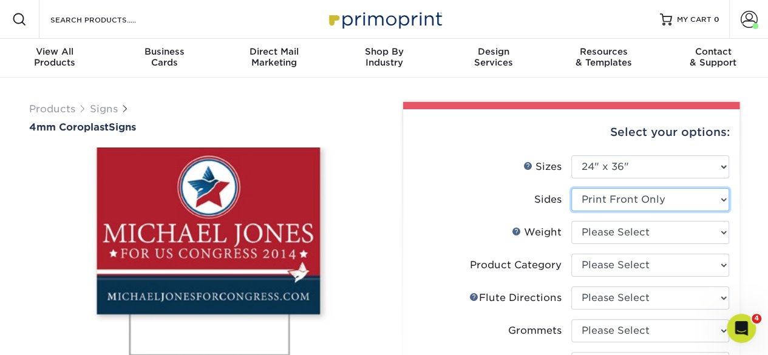
click at [633, 194] on select "Please Select Print Both Sides Print Front Only" at bounding box center [651, 199] width 158 height 23
click at [572, 188] on select "Please Select Print Both Sides Print Front Only" at bounding box center [651, 199] width 158 height 23
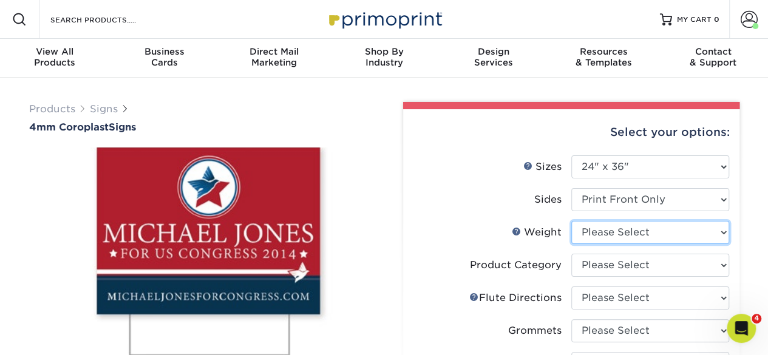
click at [629, 230] on select "Please Select 4CORO" at bounding box center [651, 232] width 158 height 23
select select "4CORO"
click at [572, 221] on select "Please Select 4CORO" at bounding box center [651, 232] width 158 height 23
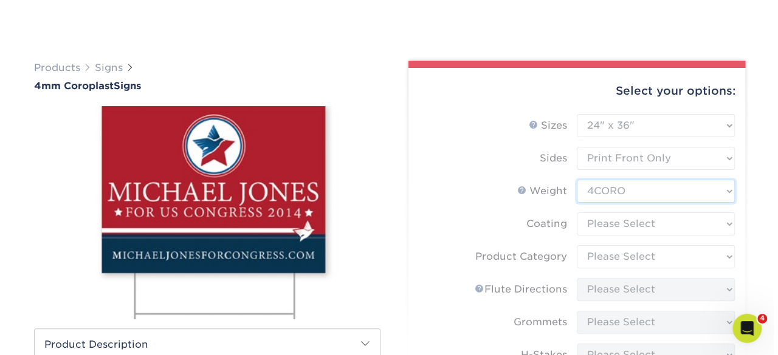
scroll to position [122, 0]
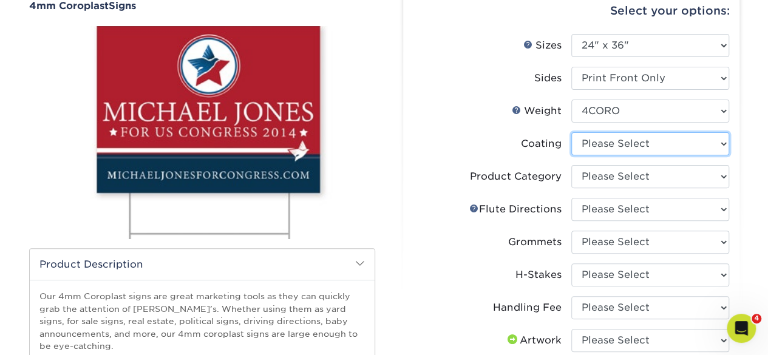
click at [601, 146] on select at bounding box center [651, 143] width 158 height 23
select select "3e7618de-abca-4bda-9f97-8b9129e913d8"
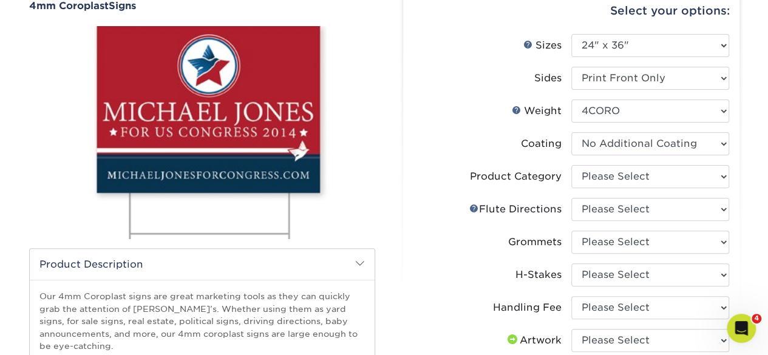
click at [572, 132] on select at bounding box center [651, 143] width 158 height 23
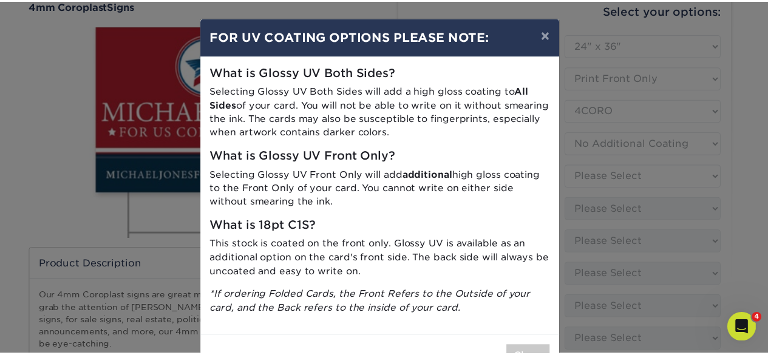
scroll to position [40, 0]
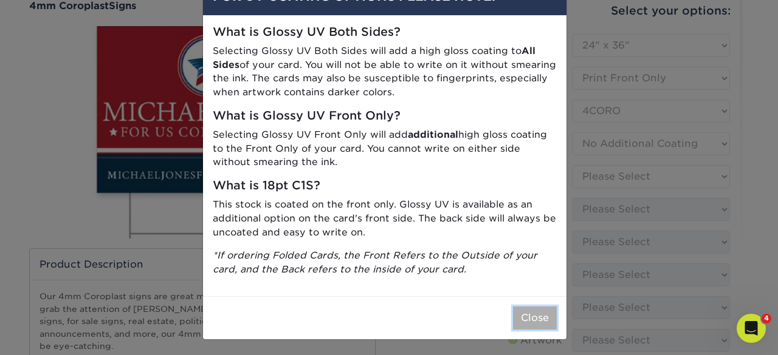
click at [539, 316] on button "Close" at bounding box center [535, 318] width 44 height 23
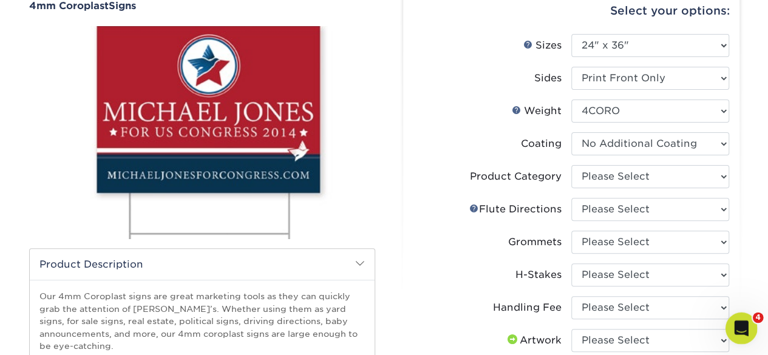
click at [736, 323] on icon "Open Intercom Messenger" at bounding box center [740, 327] width 20 height 20
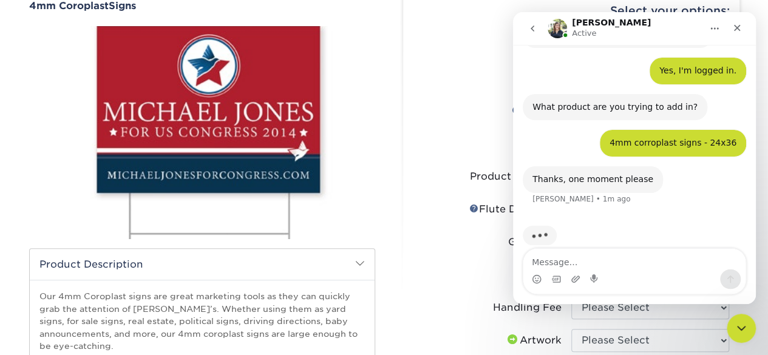
scroll to position [275, 0]
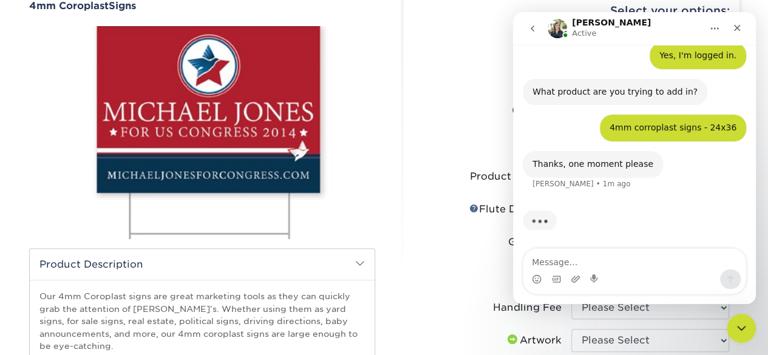
click at [422, 189] on li "Product Category Please Select Coroplast Signs" at bounding box center [572, 181] width 316 height 33
click at [737, 22] on div "Close" at bounding box center [738, 28] width 22 height 22
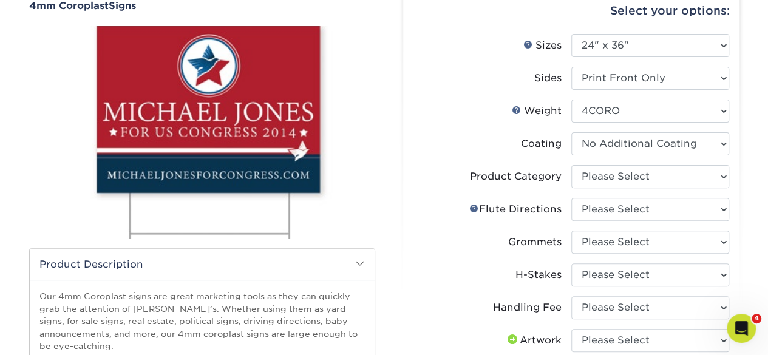
click at [623, 173] on select "Please Select Coroplast Signs" at bounding box center [651, 176] width 158 height 23
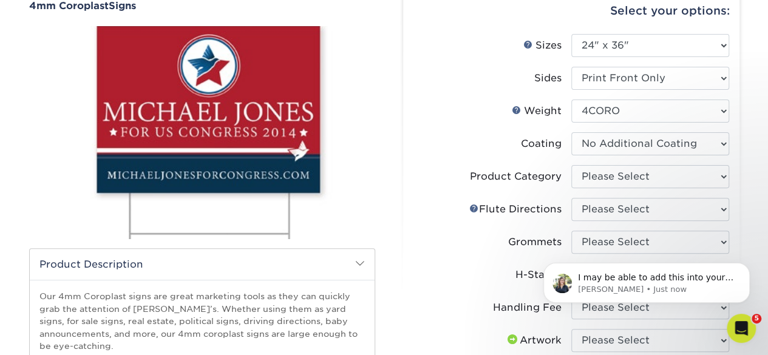
scroll to position [279, 0]
select select "b3582ed5-6912-492c-8440-2cc51afdb8e1"
click at [572, 165] on select "Please Select Coroplast Signs" at bounding box center [651, 176] width 158 height 23
click at [741, 323] on icon "Open Intercom Messenger" at bounding box center [740, 327] width 9 height 10
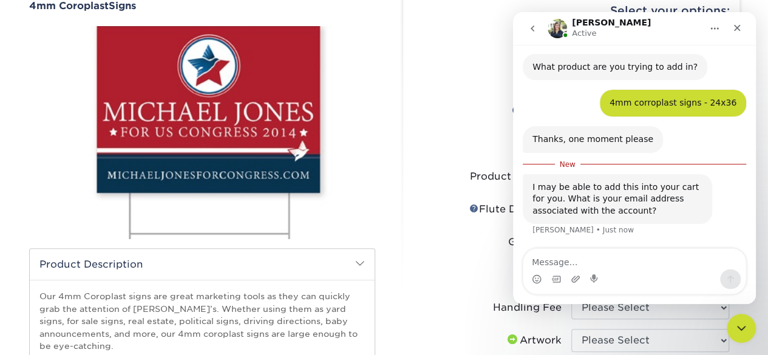
scroll to position [299, 0]
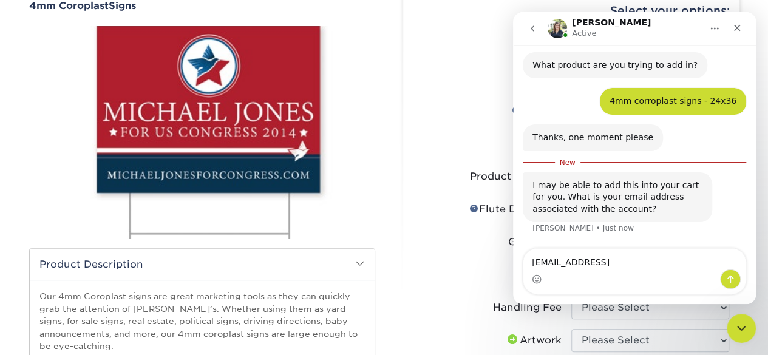
type textarea "bdumont@flr.org"
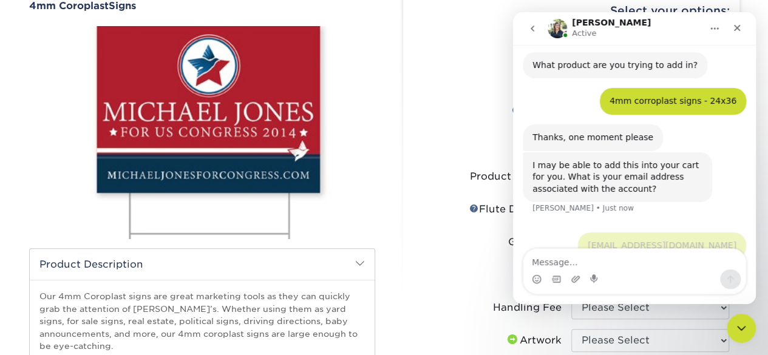
scroll to position [316, 0]
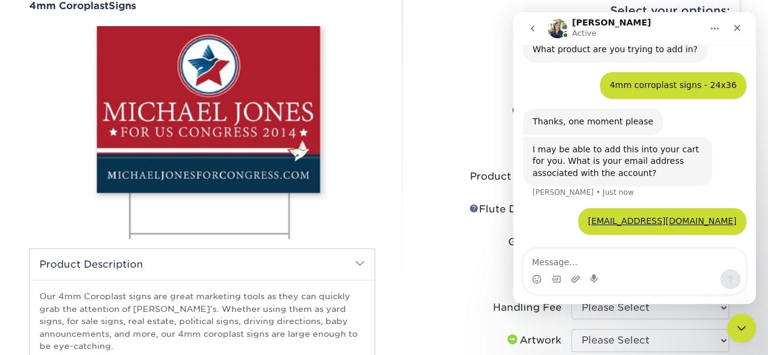
click at [433, 222] on li "Flute Help Flute Directions Please Select Flute Direction (Horizontal) Flute Di…" at bounding box center [572, 214] width 316 height 33
click at [751, 326] on div "Close Intercom Messenger" at bounding box center [739, 326] width 29 height 29
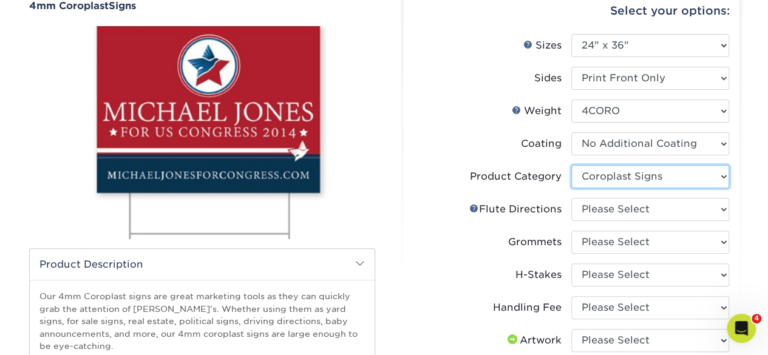
click at [620, 177] on select "Please Select Coroplast Signs" at bounding box center [651, 176] width 158 height 23
click at [572, 165] on select "Please Select Coroplast Signs" at bounding box center [651, 176] width 158 height 23
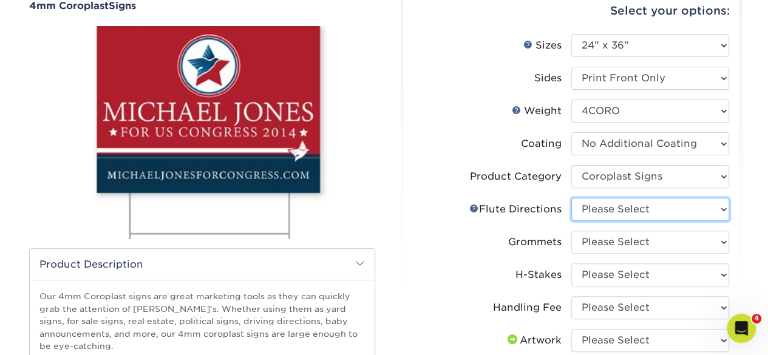
click at [601, 211] on select "Please Select Flute Direction (Horizontal) Flute Direction (Vertical)" at bounding box center [651, 209] width 158 height 23
select select "64642d5c-3ca5-48ab-b753-ddfa02991dab"
click at [572, 198] on select "Please Select Flute Direction (Horizontal) Flute Direction (Vertical)" at bounding box center [651, 209] width 158 height 23
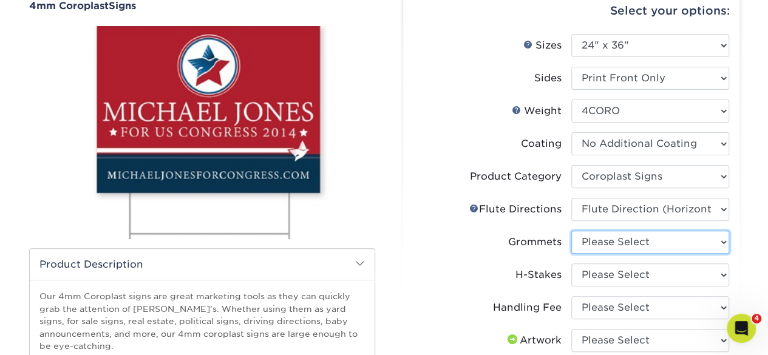
click at [609, 244] on select "Please Select No Grommets Yes, Grommet All 4 Corners Yes, Grommet All 4 Corners…" at bounding box center [651, 242] width 158 height 23
select select "90d329df-db80-4206-b821-ff9d3f363977"
click at [572, 231] on select "Please Select No Grommets Yes, Grommet All 4 Corners Yes, Grommet All 4 Corners…" at bounding box center [651, 242] width 158 height 23
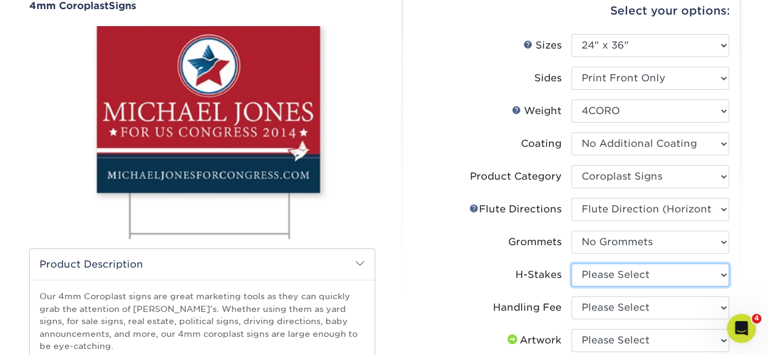
click at [617, 281] on select "Please Select No H-Stakes Yes" at bounding box center [651, 275] width 158 height 23
select select "aec992a9-897e-40ed-b45c-8ce74849ba63"
click at [572, 264] on select "Please Select No H-Stakes Yes" at bounding box center [651, 275] width 158 height 23
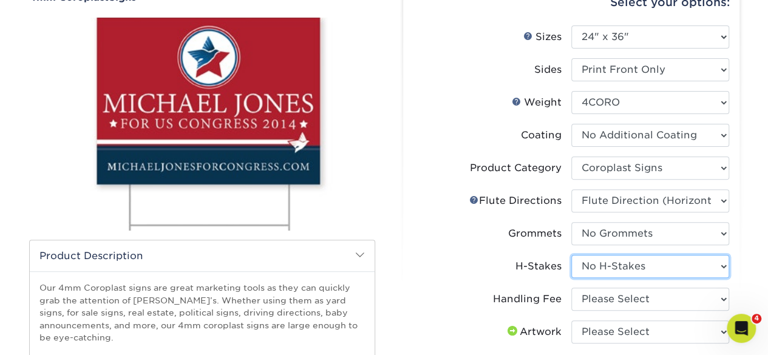
scroll to position [182, 0]
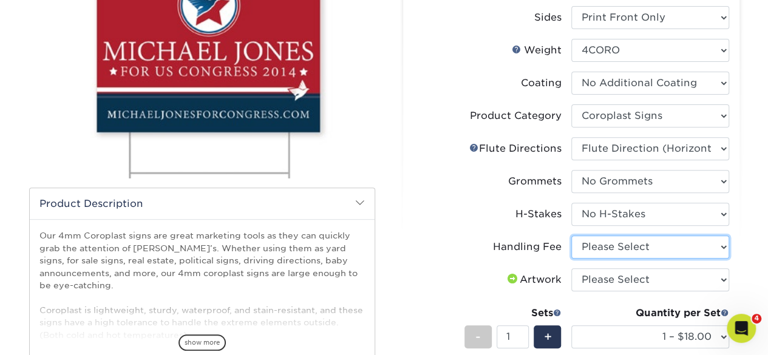
click at [611, 252] on select "Please Select Handling Fee" at bounding box center [651, 247] width 158 height 23
select select "ab74c079-444c-4260-ae6a-e09bdee8073c"
click at [572, 236] on select "Please Select Handling Fee" at bounding box center [651, 247] width 158 height 23
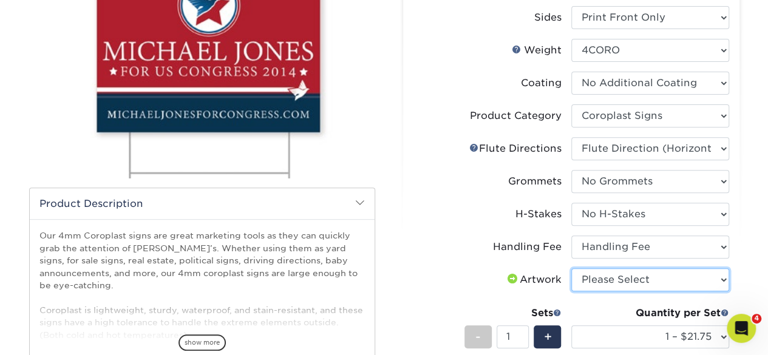
click at [614, 282] on select "Please Select I will upload files I need a design - $50" at bounding box center [651, 280] width 158 height 23
select select "upload"
click at [572, 269] on select "Please Select I will upload files I need a design - $50" at bounding box center [651, 280] width 158 height 23
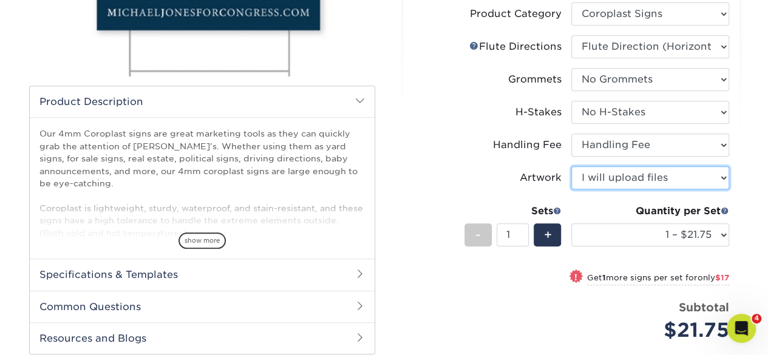
scroll to position [304, 0]
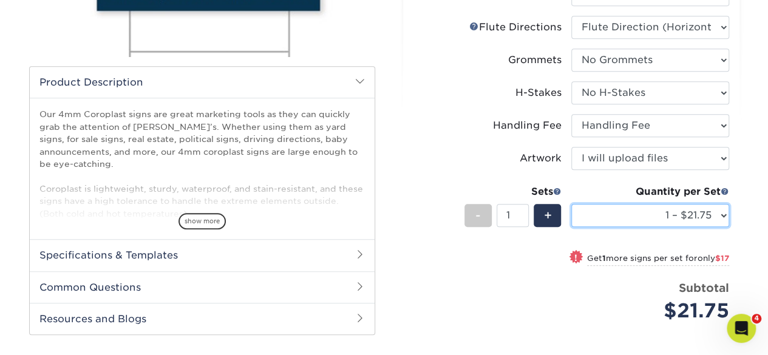
click at [725, 214] on select "1 – $21.75 2 – $38.75 3 – $55.75 4 – $69.00 5 – $86.00 6 – $103.00 7 – $120.00 …" at bounding box center [651, 215] width 158 height 23
select select "2 – $38.75"
click at [572, 204] on select "1 – $21.75 2 – $38.75 3 – $55.75 4 – $69.00 5 – $86.00 6 – $103.00 7 – $120.00 …" at bounding box center [651, 215] width 158 height 23
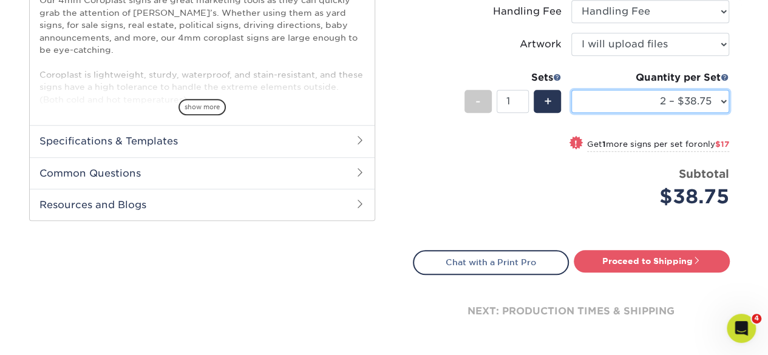
scroll to position [425, 0]
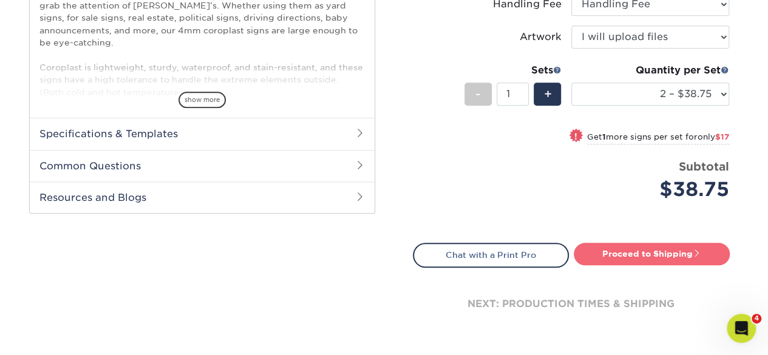
click at [614, 254] on link "Proceed to Shipping" at bounding box center [652, 254] width 156 height 22
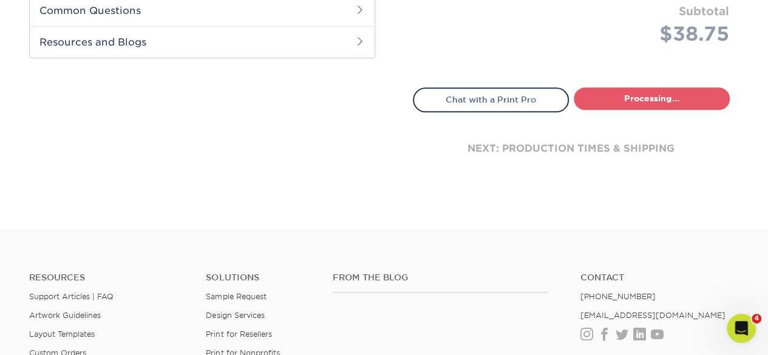
select select "3b3eb8fe-f5ad-44e4-b859-469c14d397db"
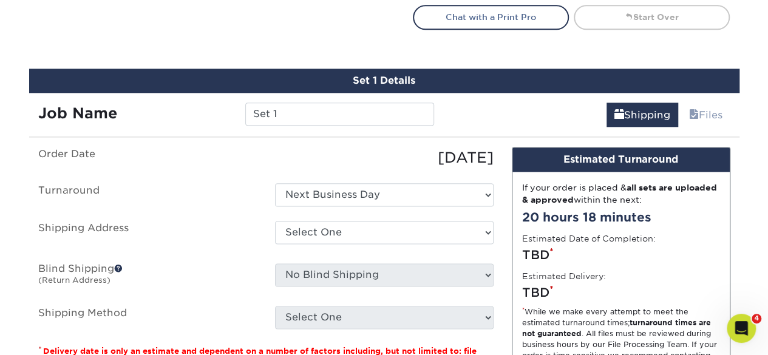
scroll to position [701, 0]
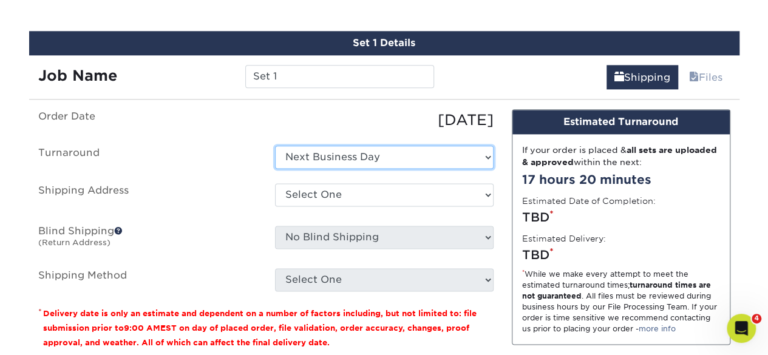
click at [361, 147] on select "Select One Next Business Day" at bounding box center [384, 157] width 219 height 23
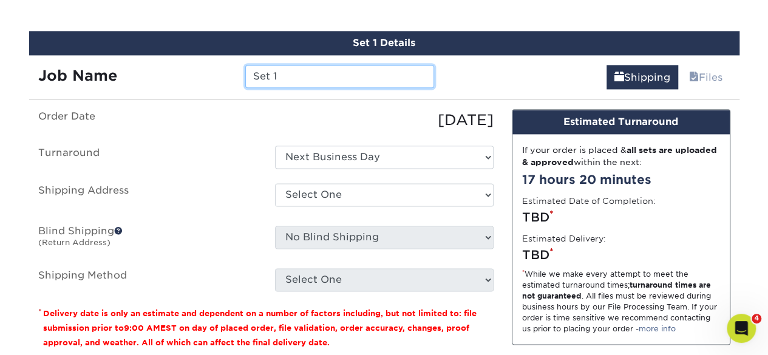
drag, startPoint x: 266, startPoint y: 75, endPoint x: 219, endPoint y: 60, distance: 49.6
click at [223, 61] on div "Job Name Set 1" at bounding box center [236, 72] width 415 height 34
type input "91.3 FM A-Frame GA"
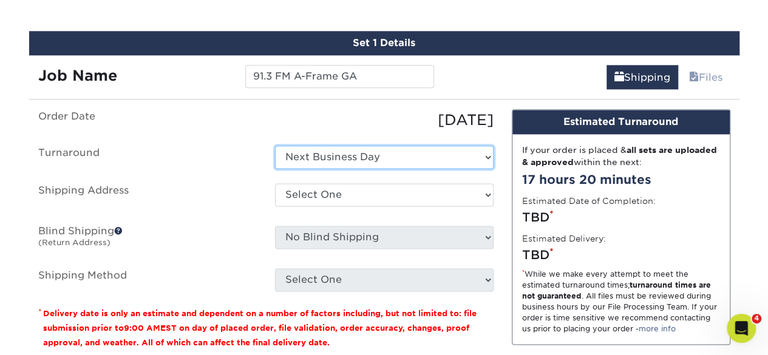
click at [352, 156] on select "Select One Next Business Day" at bounding box center [384, 157] width 219 height 23
click at [358, 157] on select "Select One Next Business Day" at bounding box center [384, 157] width 219 height 23
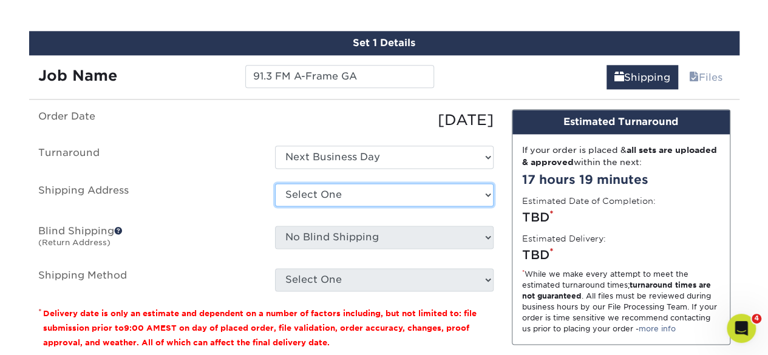
click at [349, 201] on select "Select One Delta Hotel Muskegon FLR ABQ Office FLR Detroit Office FLR Jackson O…" at bounding box center [384, 194] width 219 height 23
select select "150805"
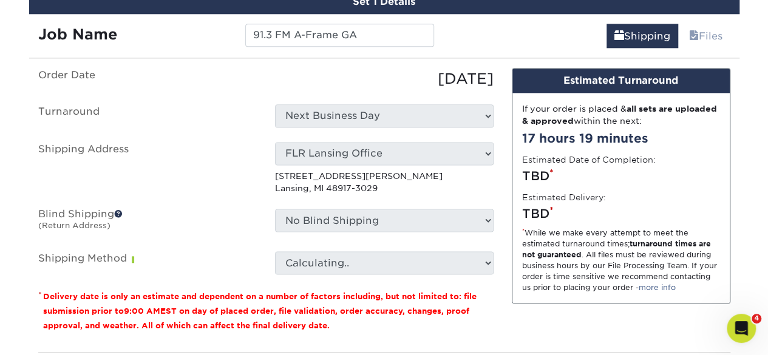
scroll to position [762, 0]
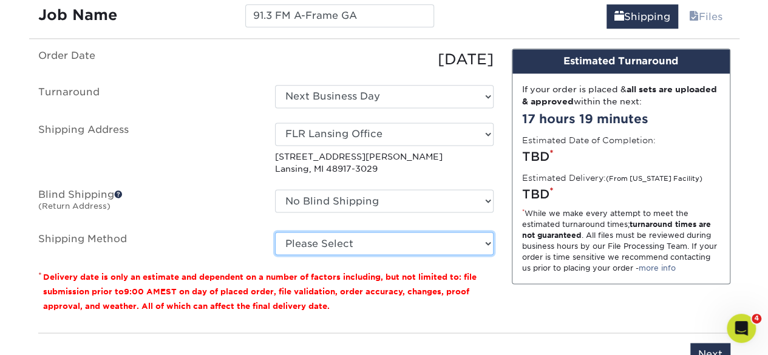
click at [366, 244] on select "Please Select Flat Rate Shipping (+$11.20) Ground Shipping (+$20.27) 3 Day Ship…" at bounding box center [384, 243] width 219 height 23
select select "G4MFLATRATE"
click at [275, 232] on select "Please Select Flat Rate Shipping (+$11.20) Ground Shipping (+$20.27) 3 Day Ship…" at bounding box center [384, 243] width 219 height 23
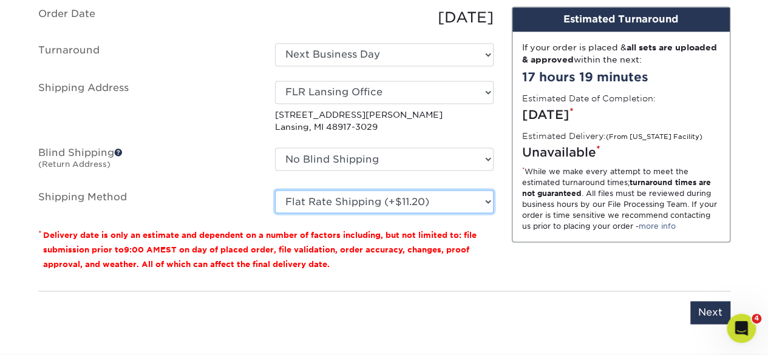
scroll to position [823, 0]
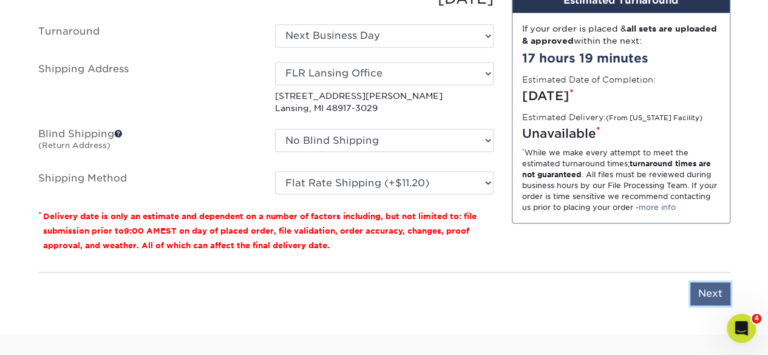
click at [712, 289] on input "Next" at bounding box center [711, 293] width 40 height 23
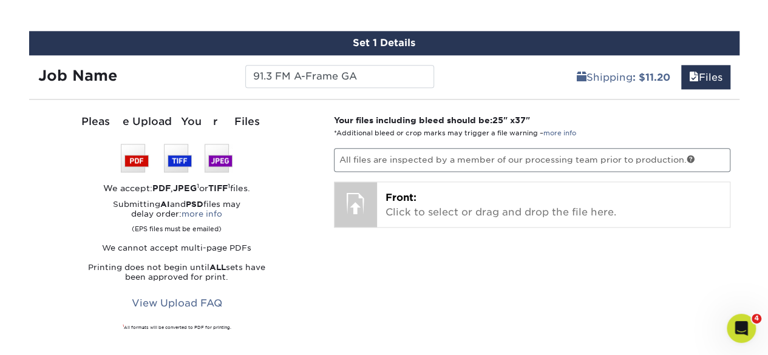
scroll to position [362, 0]
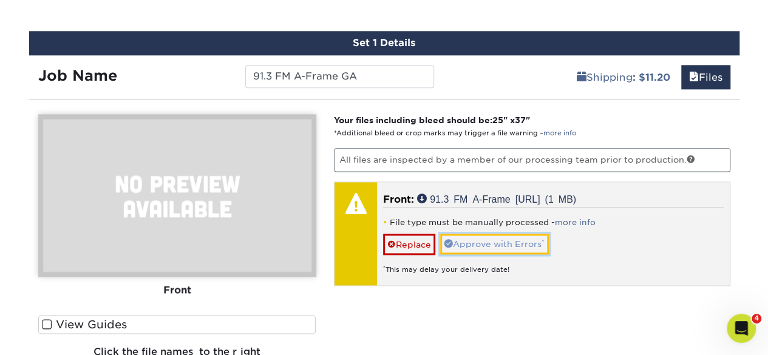
click at [470, 246] on link "Approve with Errors *" at bounding box center [494, 244] width 109 height 21
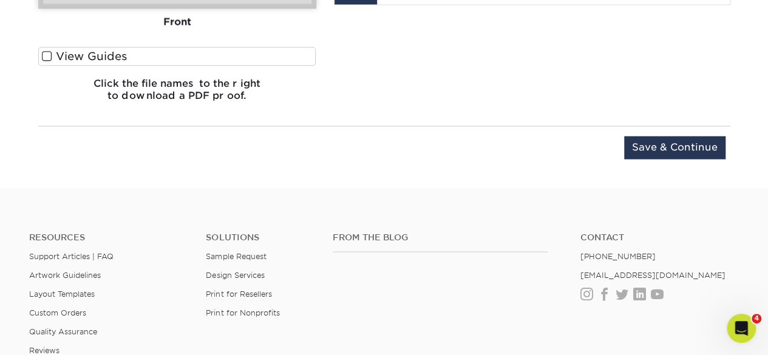
scroll to position [1005, 0]
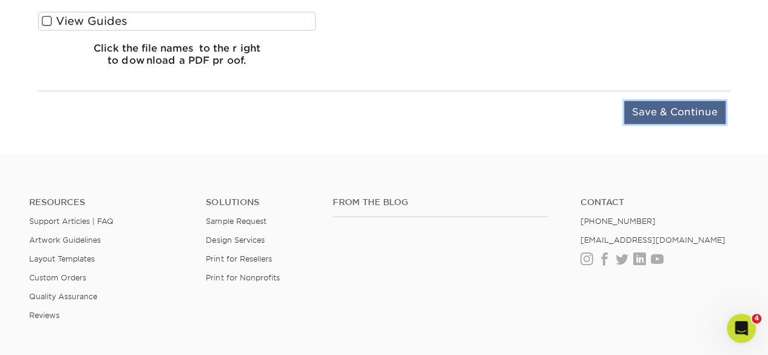
click at [651, 114] on input "Save & Continue" at bounding box center [675, 112] width 101 height 23
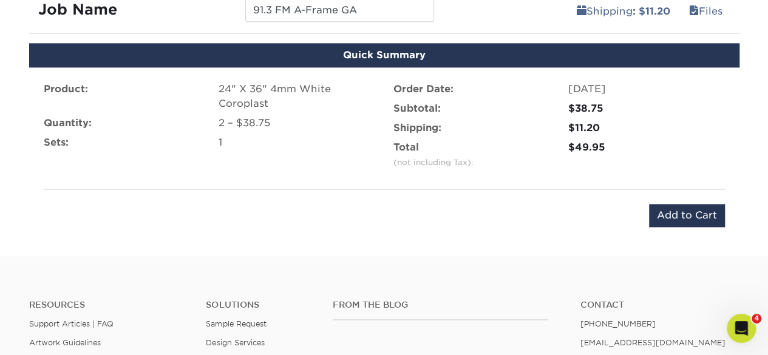
scroll to position [701, 0]
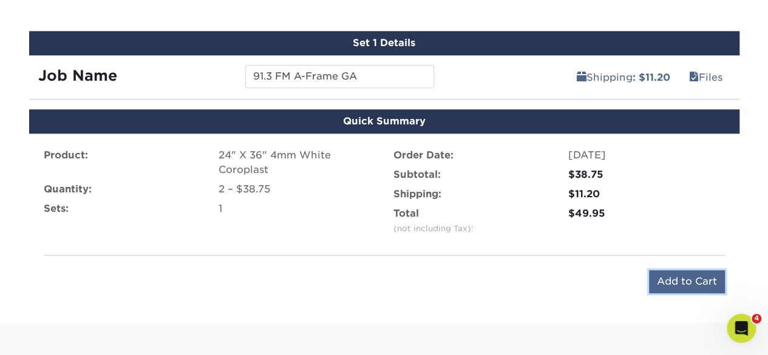
click at [684, 279] on input "Add to Cart" at bounding box center [687, 281] width 76 height 23
type input "Add to Cart"
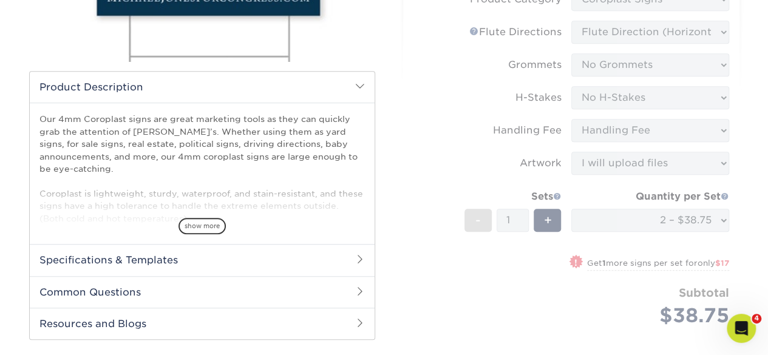
scroll to position [304, 0]
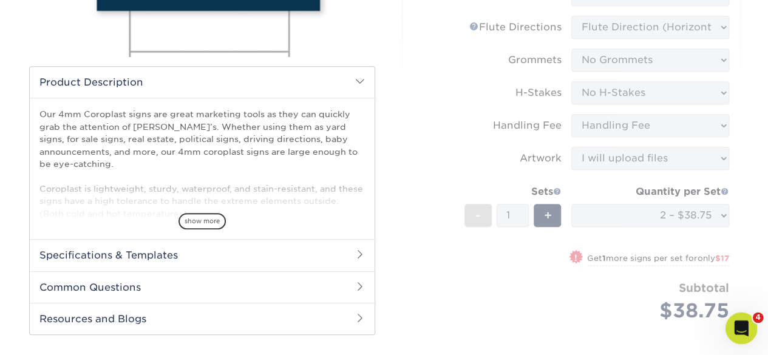
click at [742, 325] on icon "Open Intercom Messenger" at bounding box center [740, 327] width 20 height 20
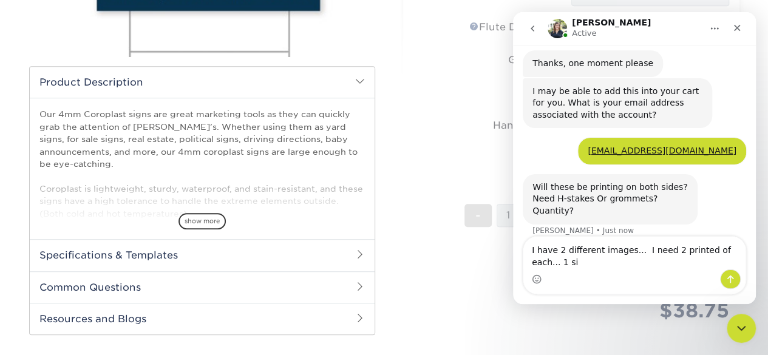
scroll to position [388, 0]
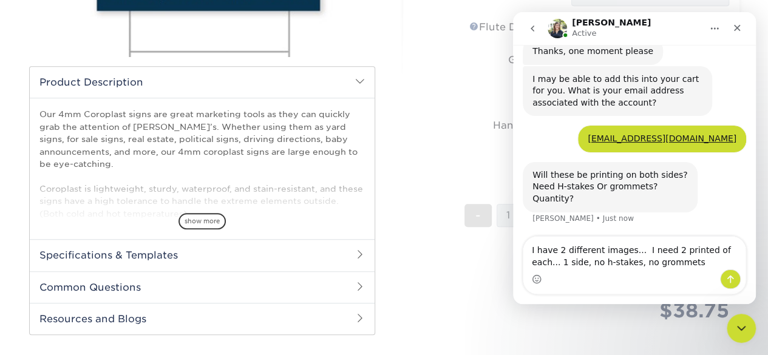
type textarea "I have 2 different images... I need 2 printed of each... 1 side, no h-stakes, n…"
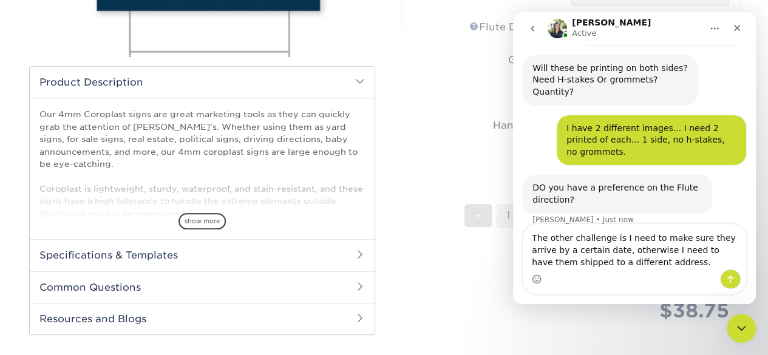
scroll to position [496, 0]
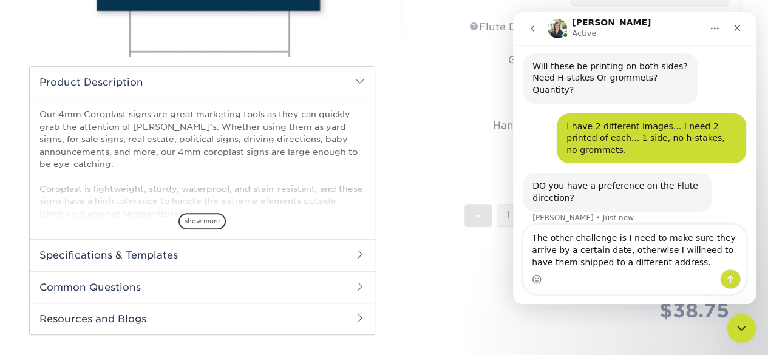
type textarea "The other challenge is I need to make sure they arrive by a certain date, other…"
drag, startPoint x: 532, startPoint y: 240, endPoint x: 707, endPoint y: 293, distance: 182.9
click at [707, 293] on div "The other challenge is I need to make sure they arrive by a certain date, other…" at bounding box center [635, 259] width 222 height 69
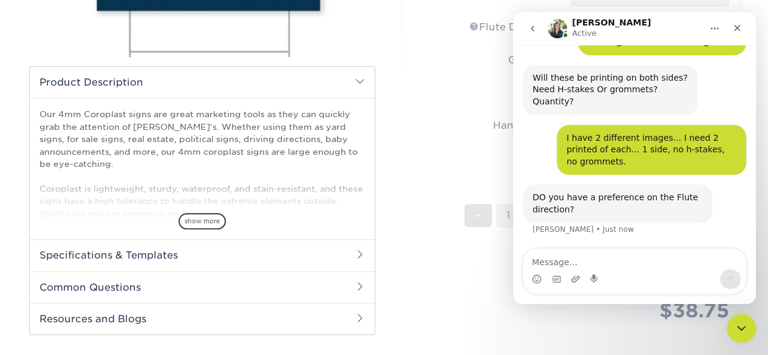
scroll to position [472, 0]
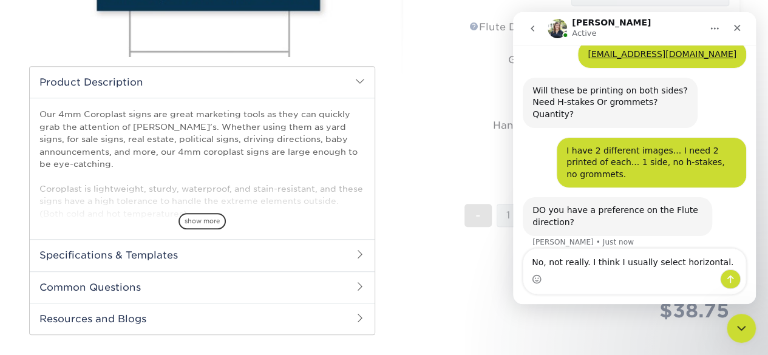
type textarea "No, not really. I think I usually select horizontal."
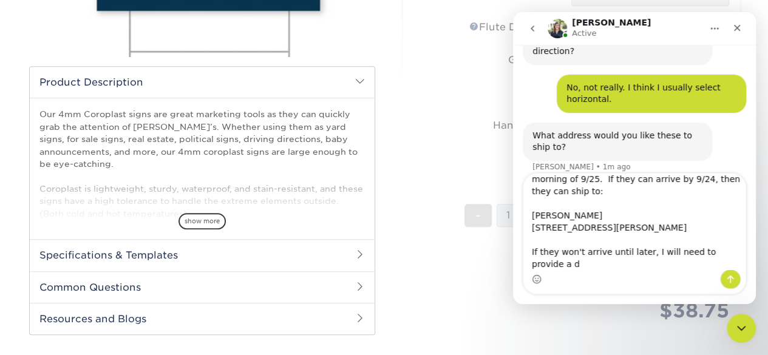
scroll to position [32, 0]
type textarea "That my next question. I'm leaving for a trip the morning of 9/25. If they can …"
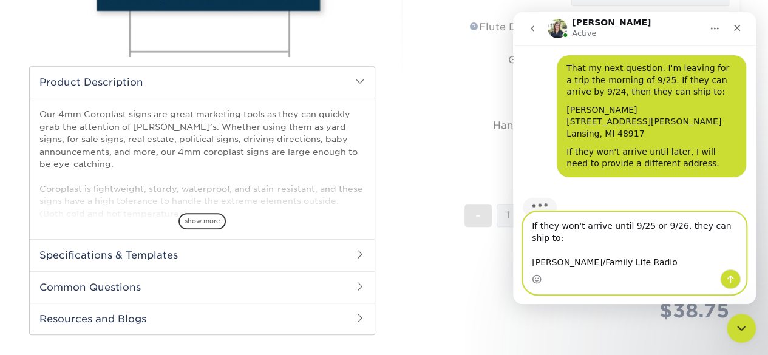
scroll to position [783, 0]
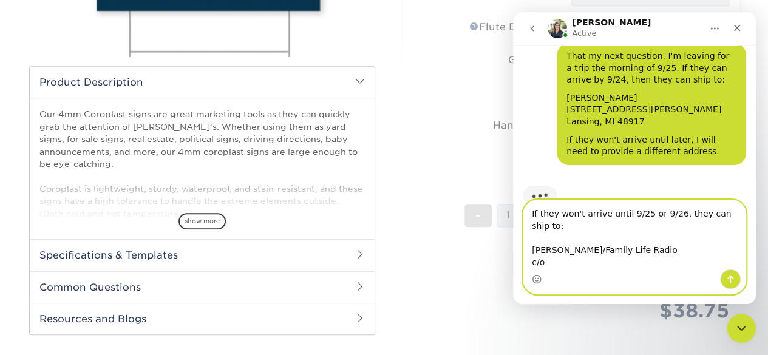
paste textarea "Stone Edge Church (Macon, GA) 5659 Zebulon Rd Macon, GA 31210"
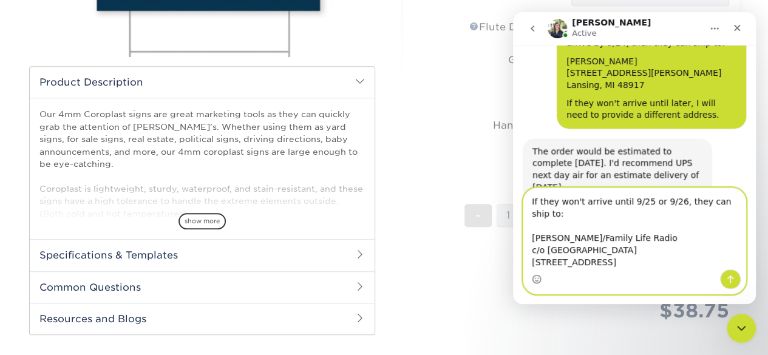
scroll to position [820, 0]
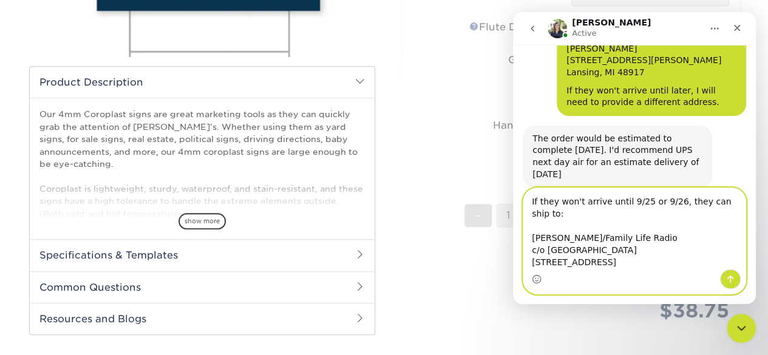
drag, startPoint x: 539, startPoint y: 204, endPoint x: 579, endPoint y: 203, distance: 40.1
click at [579, 203] on textarea "If they won't arrive until 9/25 or 9/26, they can ship to: Brian Dumont/Family …" at bounding box center [635, 228] width 222 height 81
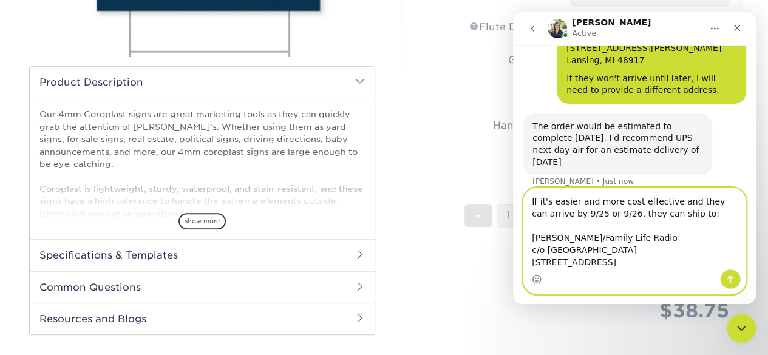
type textarea "If it's easier and more cost effective and they can arrive by 9/25 or 9/26, the…"
click at [736, 274] on button "Send a message…" at bounding box center [730, 279] width 21 height 19
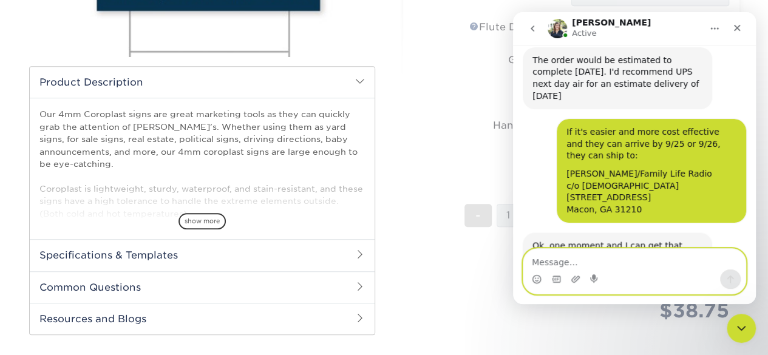
scroll to position [898, 0]
type textarea "Thank you."
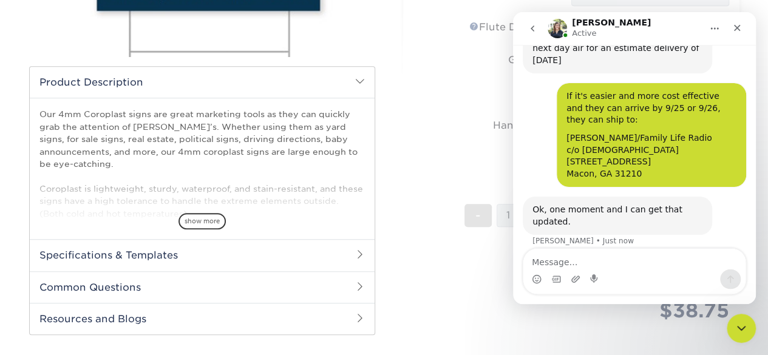
click at [711, 29] on icon "Home" at bounding box center [715, 29] width 8 height 2
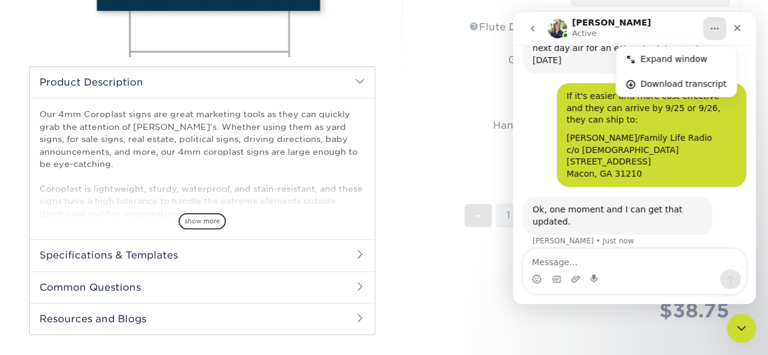
click at [711, 29] on icon "Home" at bounding box center [715, 29] width 8 height 2
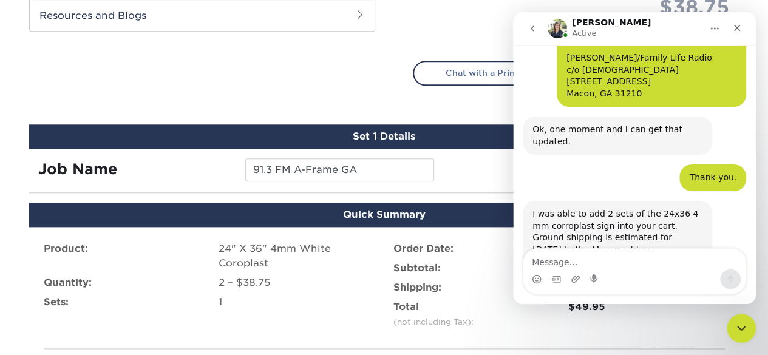
scroll to position [1041, 0]
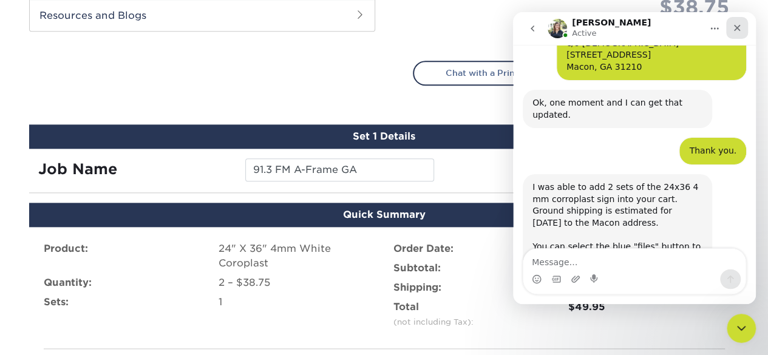
click at [738, 25] on icon "Close" at bounding box center [738, 28] width 10 height 10
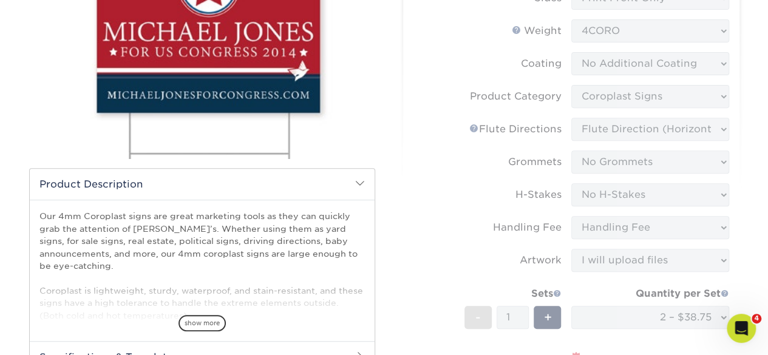
scroll to position [0, 0]
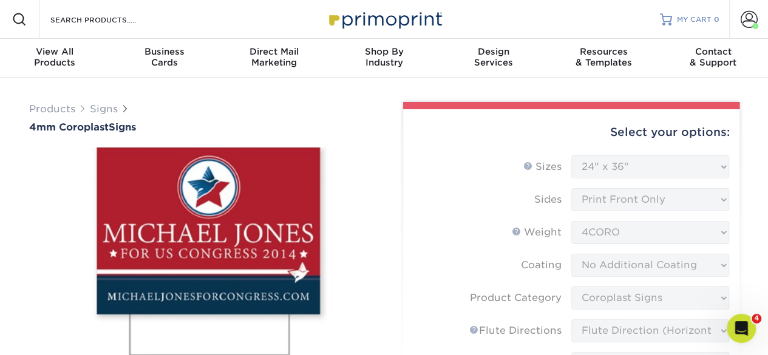
click at [688, 18] on span "MY CART" at bounding box center [694, 20] width 35 height 10
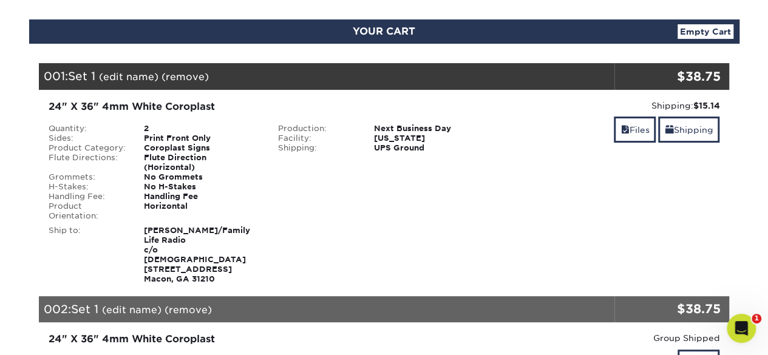
scroll to position [182, 0]
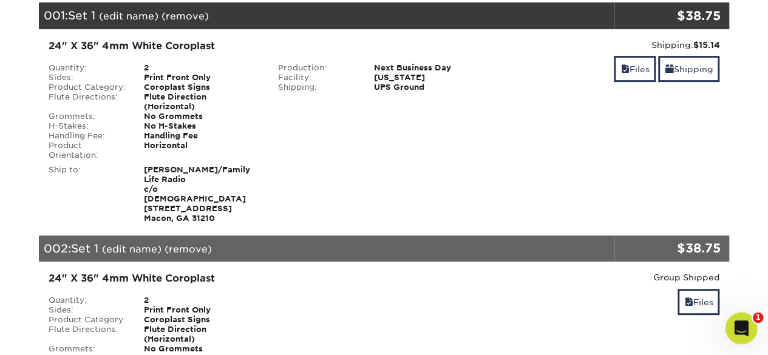
click at [744, 326] on icon "Open Intercom Messenger" at bounding box center [740, 327] width 20 height 20
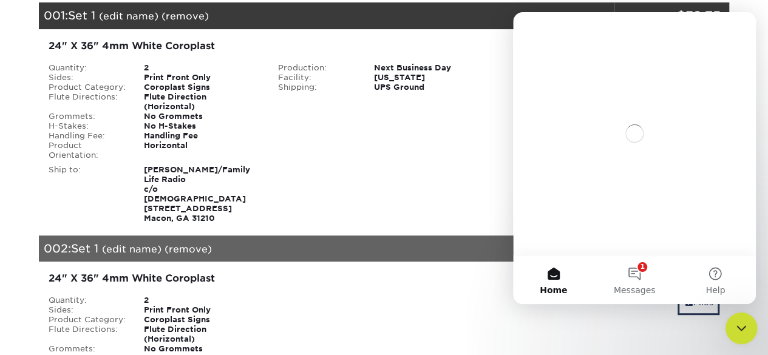
scroll to position [0, 0]
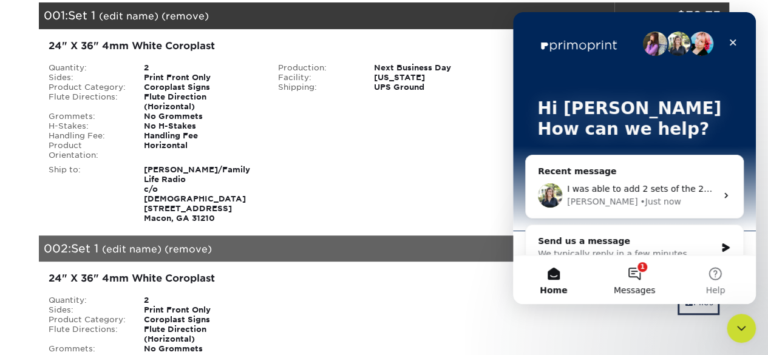
click at [637, 270] on button "1 Messages" at bounding box center [634, 280] width 81 height 49
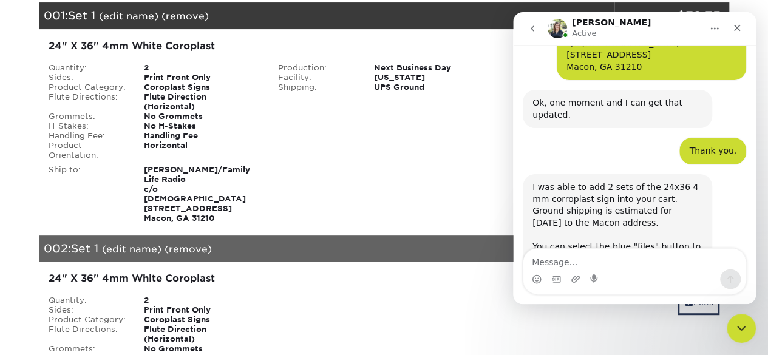
scroll to position [1041, 0]
type textarea "Got it. Thank you!"
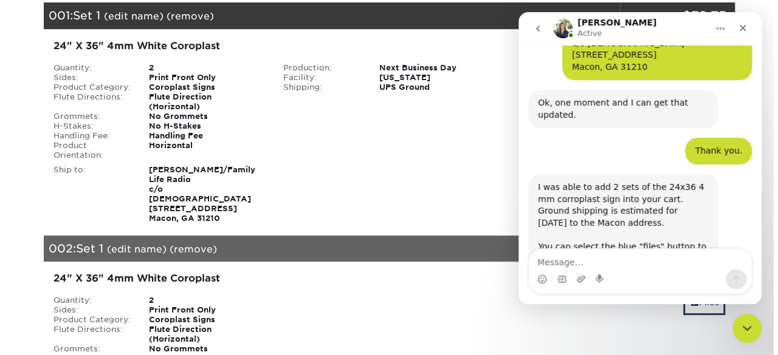
scroll to position [1078, 0]
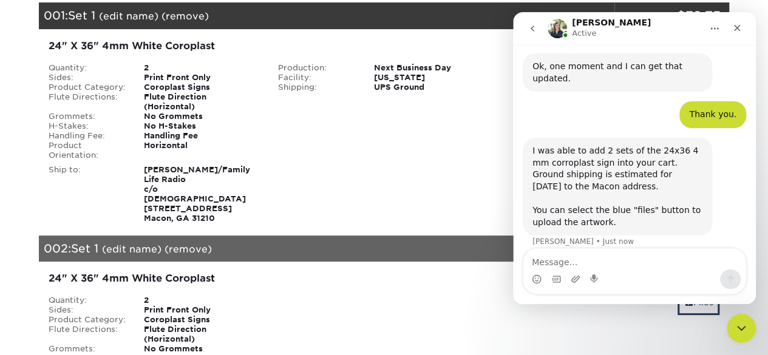
click at [113, 16] on link "(edit name)" at bounding box center [129, 16] width 60 height 12
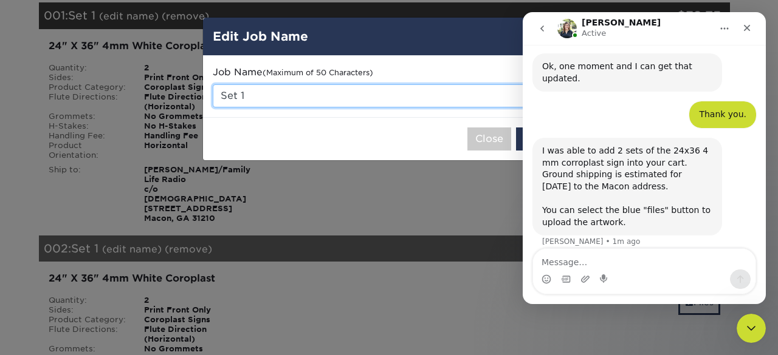
drag, startPoint x: 244, startPoint y: 94, endPoint x: 211, endPoint y: 89, distance: 33.8
click at [211, 89] on div "Job Name (Maximum of 50 Characters) Set 1" at bounding box center [384, 86] width 363 height 61
type input "91.3 FM A-Frame GA"
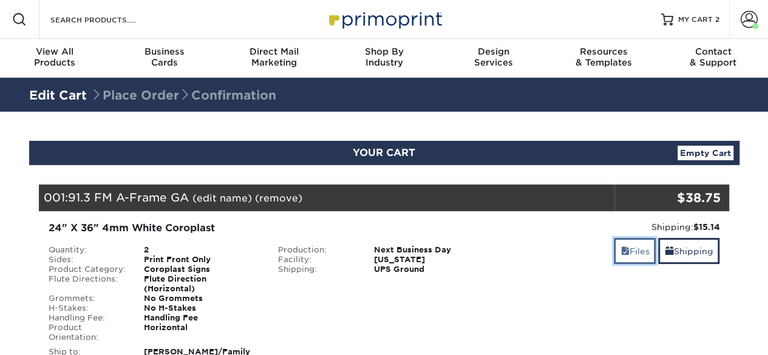
click at [640, 241] on link "Files" at bounding box center [635, 251] width 42 height 26
click at [630, 250] on link "Files" at bounding box center [635, 251] width 42 height 26
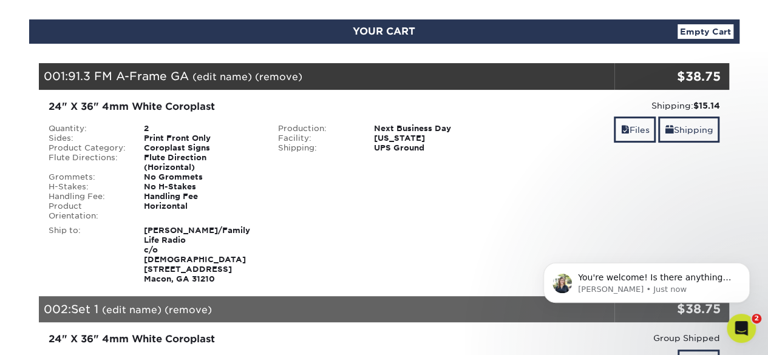
click at [680, 156] on div "Shipping: $15.14 Discount: - $0.00 Files Shipping" at bounding box center [614, 192] width 230 height 185
click at [628, 125] on link "Files" at bounding box center [635, 130] width 42 height 26
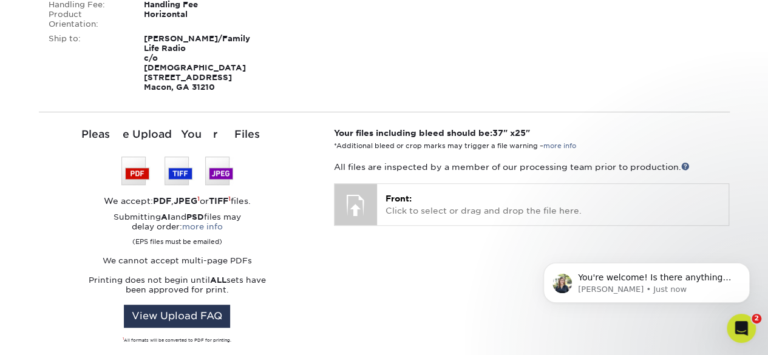
scroll to position [304, 0]
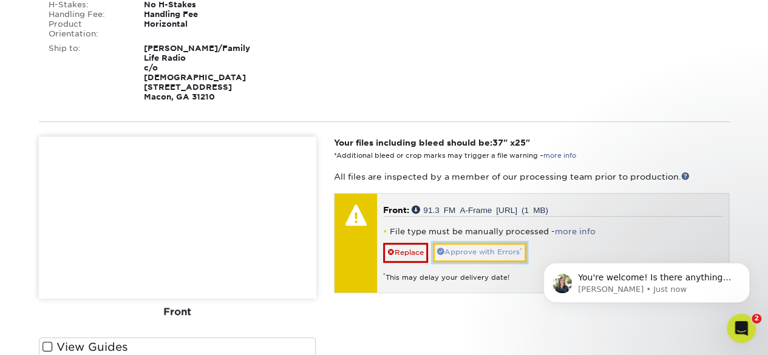
click at [473, 243] on link "Approve with Errors *" at bounding box center [480, 252] width 94 height 19
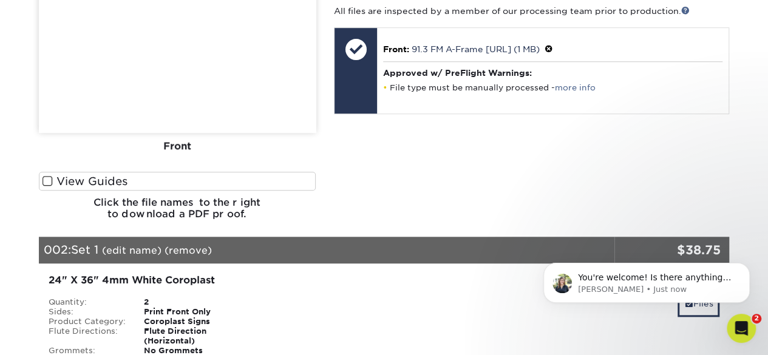
scroll to position [486, 0]
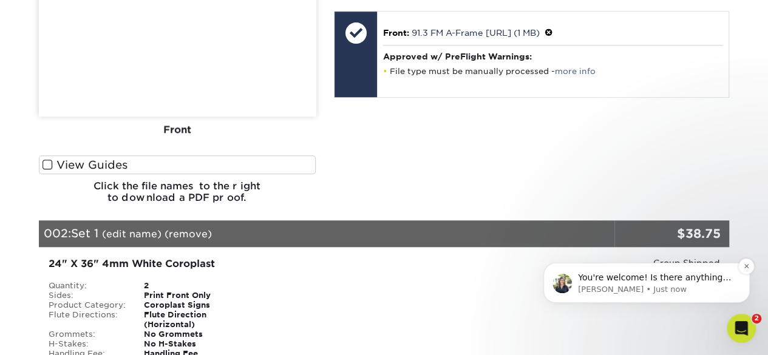
click at [665, 281] on p "You're welcome! Is there anything else I can help you with at the moment?" at bounding box center [656, 278] width 157 height 12
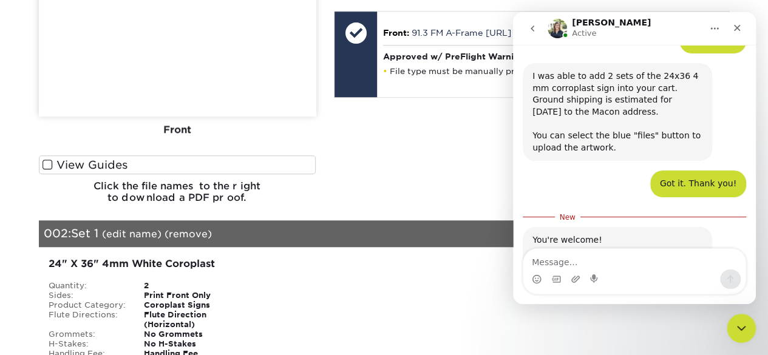
scroll to position [1170, 0]
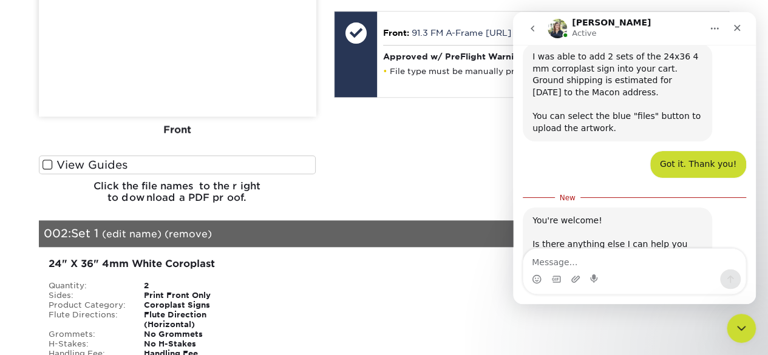
click at [643, 261] on textarea "Message…" at bounding box center [635, 259] width 222 height 21
type textarea "Nope, I think I'm good. Thanks, again."
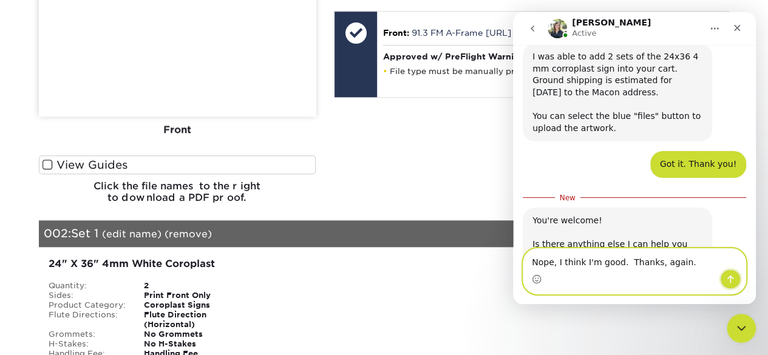
click at [733, 277] on icon "Send a message…" at bounding box center [731, 280] width 10 height 10
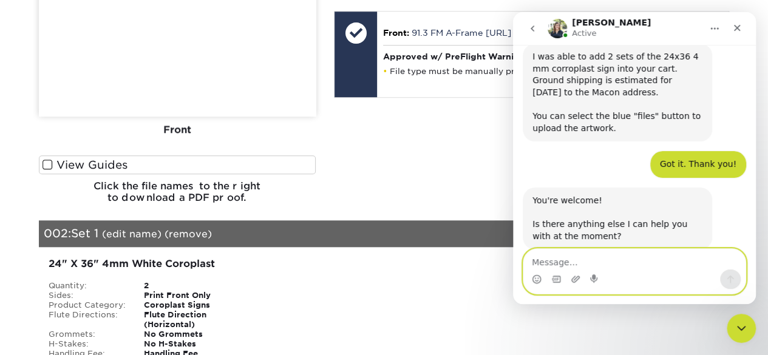
scroll to position [1186, 0]
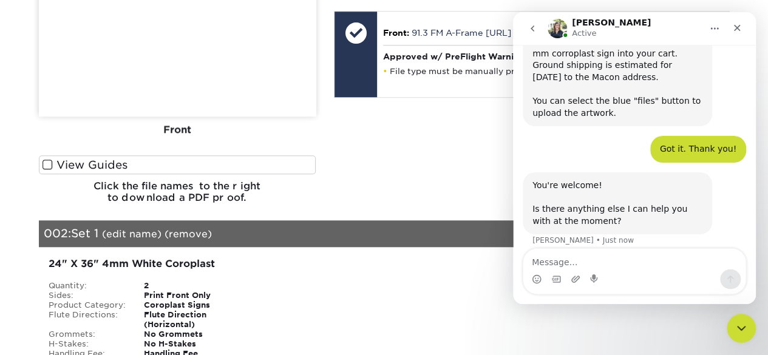
click at [435, 121] on div "Your files including bleed should be: 37 " x 25 " *Additional bleed or crop mar…" at bounding box center [532, 83] width 414 height 259
click at [735, 26] on icon "Close" at bounding box center [737, 28] width 7 height 7
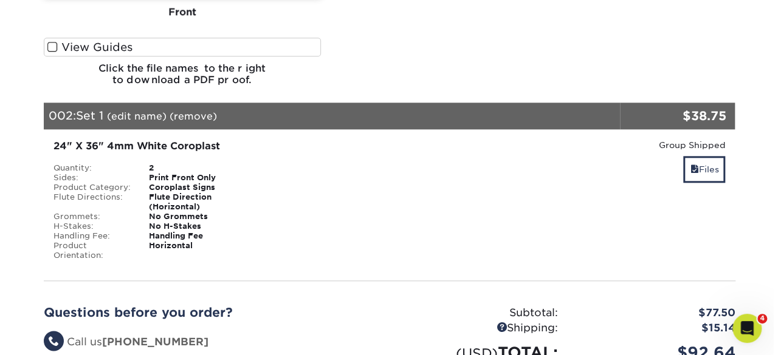
scroll to position [608, 0]
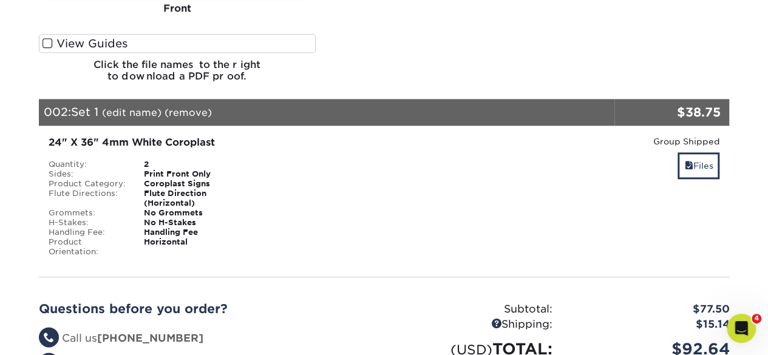
click at [137, 107] on link "(edit name)" at bounding box center [132, 113] width 60 height 12
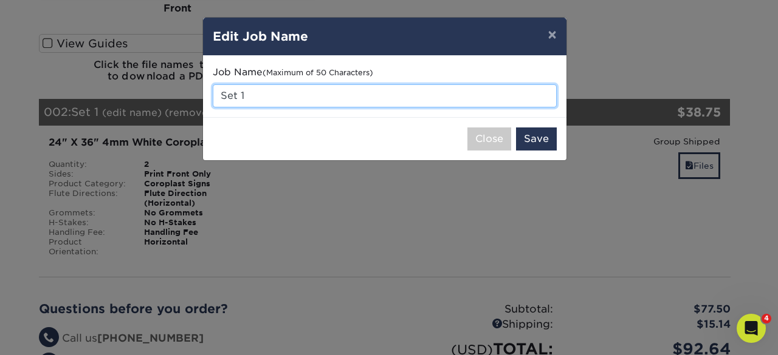
drag, startPoint x: 249, startPoint y: 93, endPoint x: 169, endPoint y: 92, distance: 80.2
click at [196, 92] on div "× Edit Job Name Job Name (Maximum of 50 Characters) Set 1 Close Save" at bounding box center [389, 177] width 778 height 355
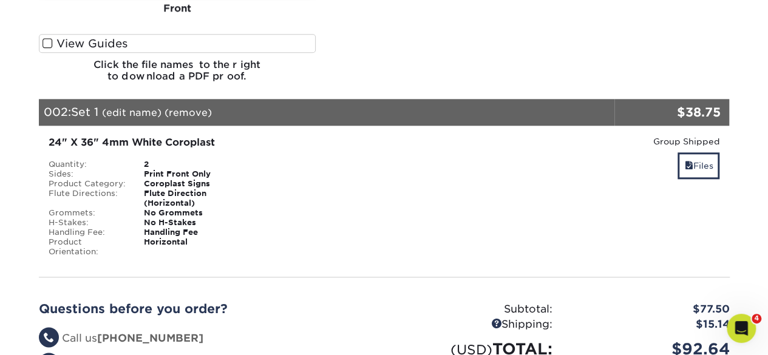
click at [159, 107] on link "(edit name)" at bounding box center [132, 113] width 60 height 12
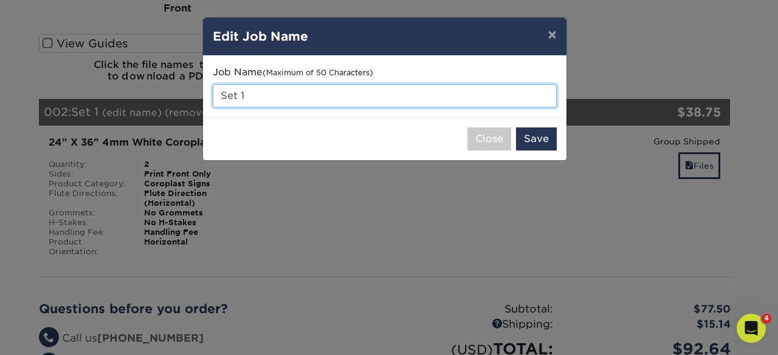
click at [241, 98] on input "Set 1" at bounding box center [385, 95] width 344 height 23
type input "S"
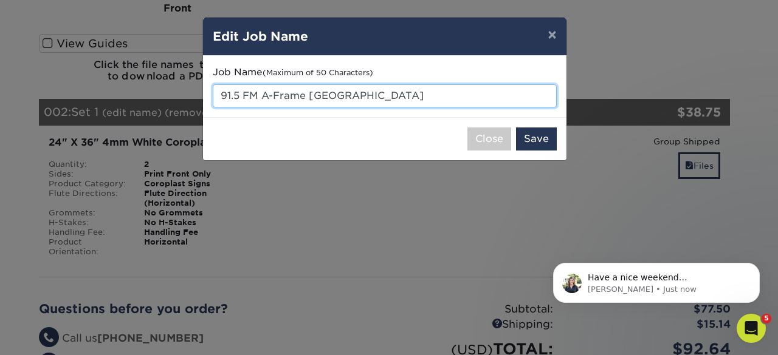
scroll to position [1222, 0]
type input "91.5 FM A-Frame TN"
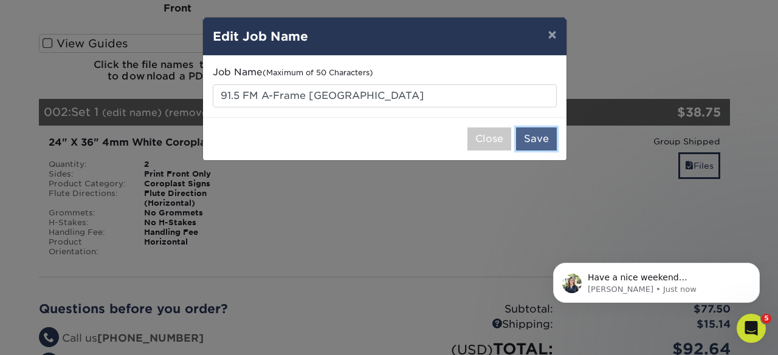
click at [544, 135] on button "Save" at bounding box center [536, 139] width 41 height 23
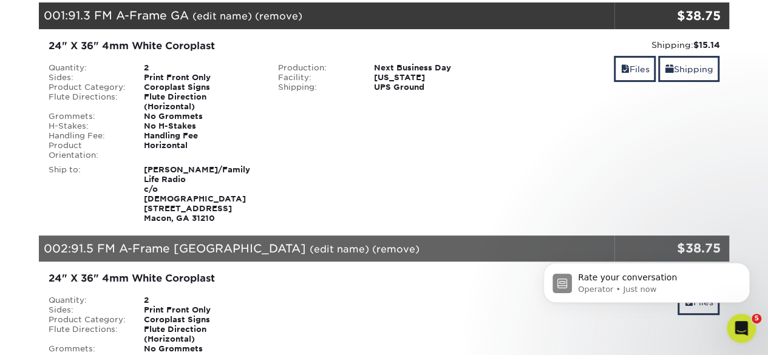
click at [503, 159] on div "Shipping: $15.14 Discount: - $0.00 Files Shipping" at bounding box center [614, 131] width 230 height 185
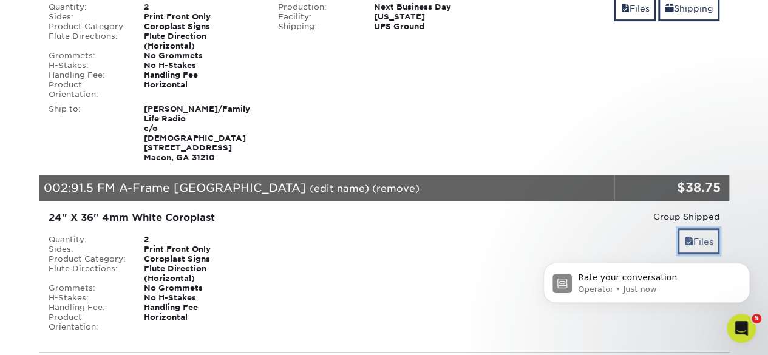
click at [697, 228] on link "Files" at bounding box center [699, 241] width 42 height 26
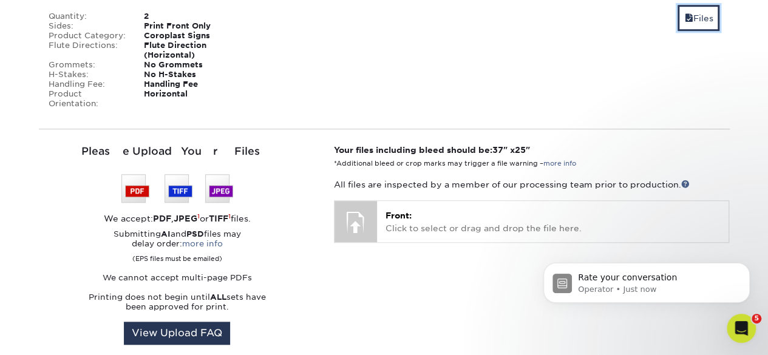
scroll to position [486, 0]
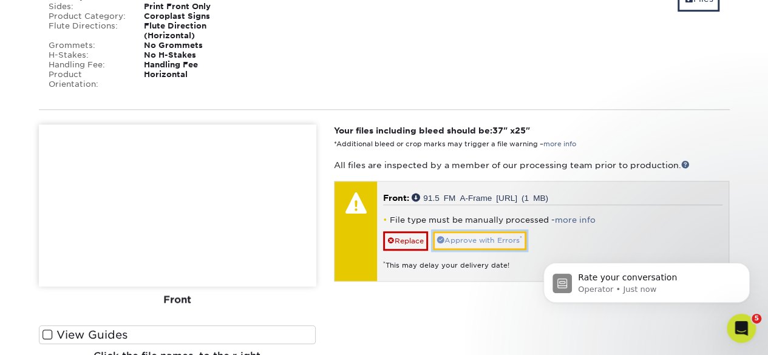
click at [476, 231] on link "Approve with Errors *" at bounding box center [480, 240] width 94 height 19
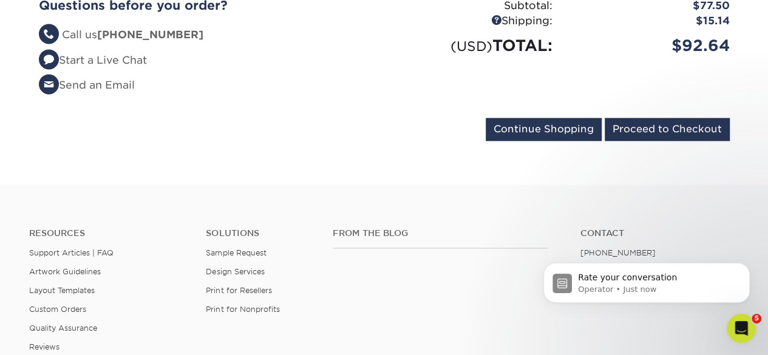
scroll to position [851, 0]
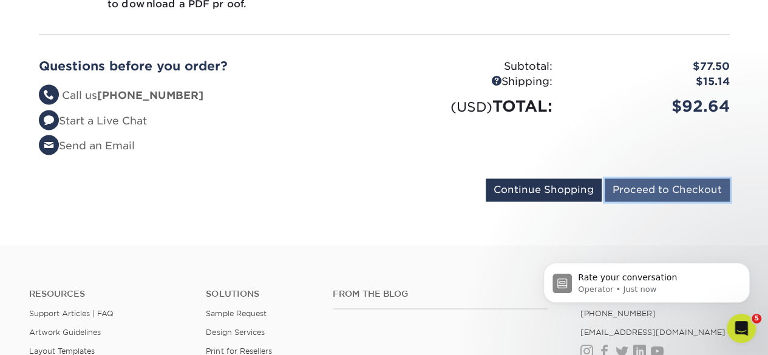
click at [646, 179] on input "Proceed to Checkout" at bounding box center [667, 190] width 125 height 23
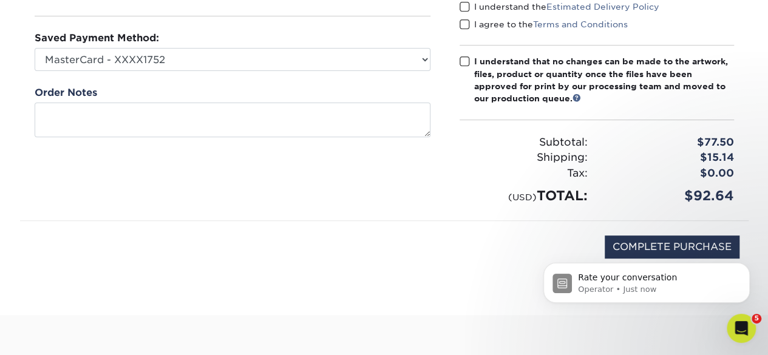
scroll to position [61, 0]
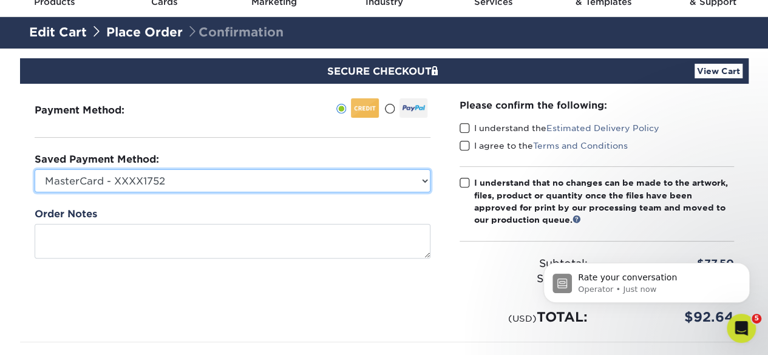
click at [194, 185] on select "MasterCard - XXXX1752 MasterCard - XXXX2487 MasterCard - XXXX2480 MasterCard - …" at bounding box center [233, 180] width 396 height 23
select select "71590"
click at [35, 169] on select "MasterCard - XXXX1752 MasterCard - XXXX2487 MasterCard - XXXX2480 MasterCard - …" at bounding box center [233, 180] width 396 height 23
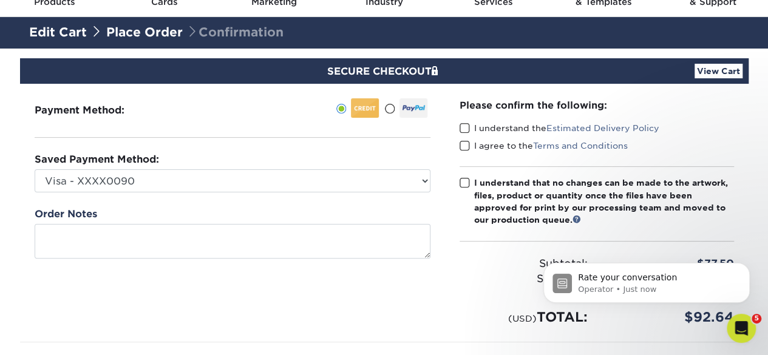
click at [465, 128] on span at bounding box center [465, 129] width 10 height 12
click at [0, 0] on input "I understand the Estimated Delivery Policy" at bounding box center [0, 0] width 0 height 0
click at [465, 143] on span at bounding box center [465, 146] width 10 height 12
click at [0, 0] on input "I agree to the Terms and Conditions" at bounding box center [0, 0] width 0 height 0
click at [464, 182] on span at bounding box center [465, 183] width 10 height 12
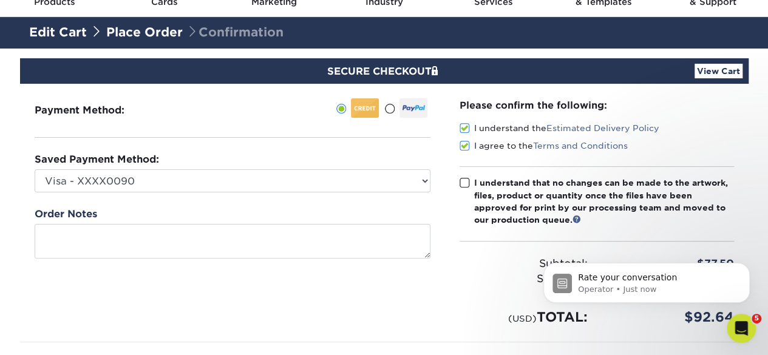
click at [0, 0] on input "I understand that no changes can be made to the artwork, files, product or quan…" at bounding box center [0, 0] width 0 height 0
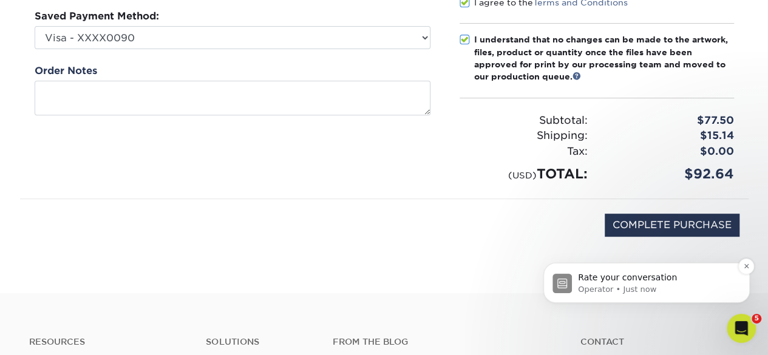
scroll to position [182, 0]
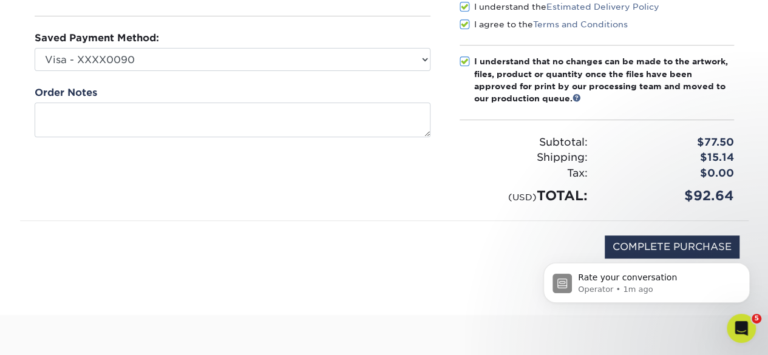
click at [670, 244] on div "Rate your conversation Operator • 1m ago" at bounding box center [647, 227] width 224 height 152
click at [747, 265] on icon "Dismiss notification" at bounding box center [747, 266] width 7 height 7
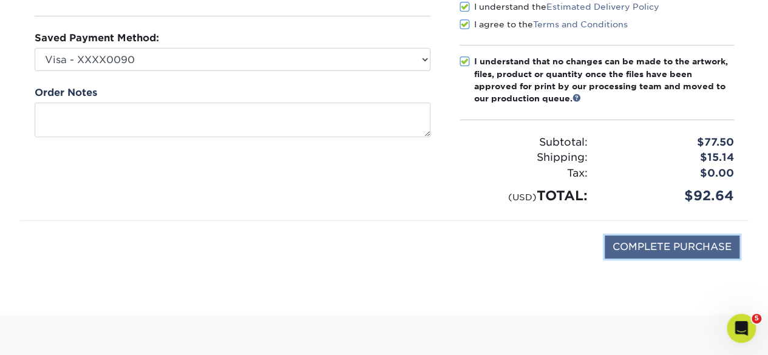
click at [683, 243] on input "COMPLETE PURCHASE" at bounding box center [672, 247] width 135 height 23
type input "PROCESSING, PLEASE WAIT..."
